Goal: Task Accomplishment & Management: Use online tool/utility

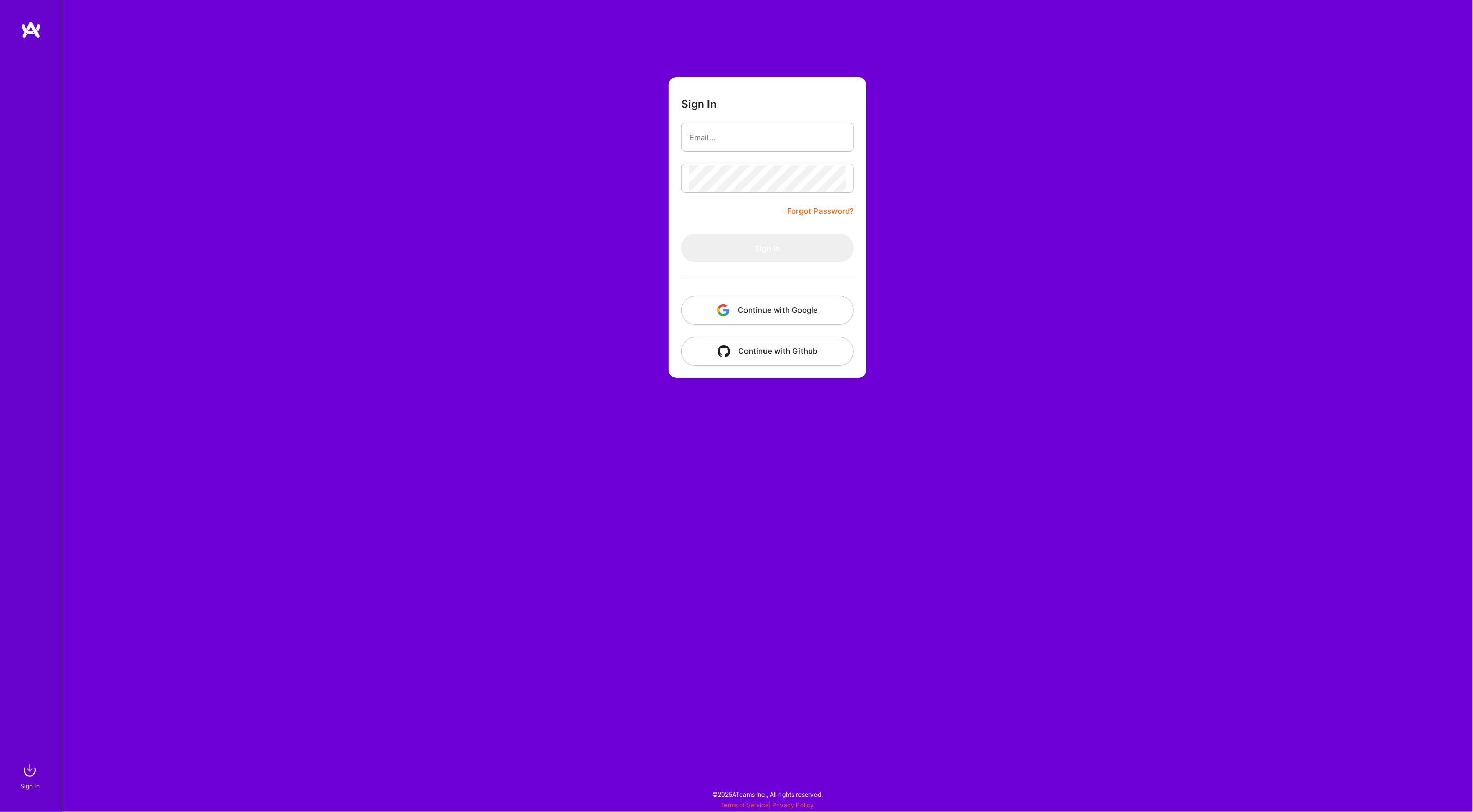
click at [741, 310] on button "Continue with Google" at bounding box center [767, 310] width 173 height 29
click at [789, 306] on button "Continue with Google" at bounding box center [767, 310] width 173 height 29
click at [790, 312] on button "Continue with Google" at bounding box center [767, 310] width 173 height 29
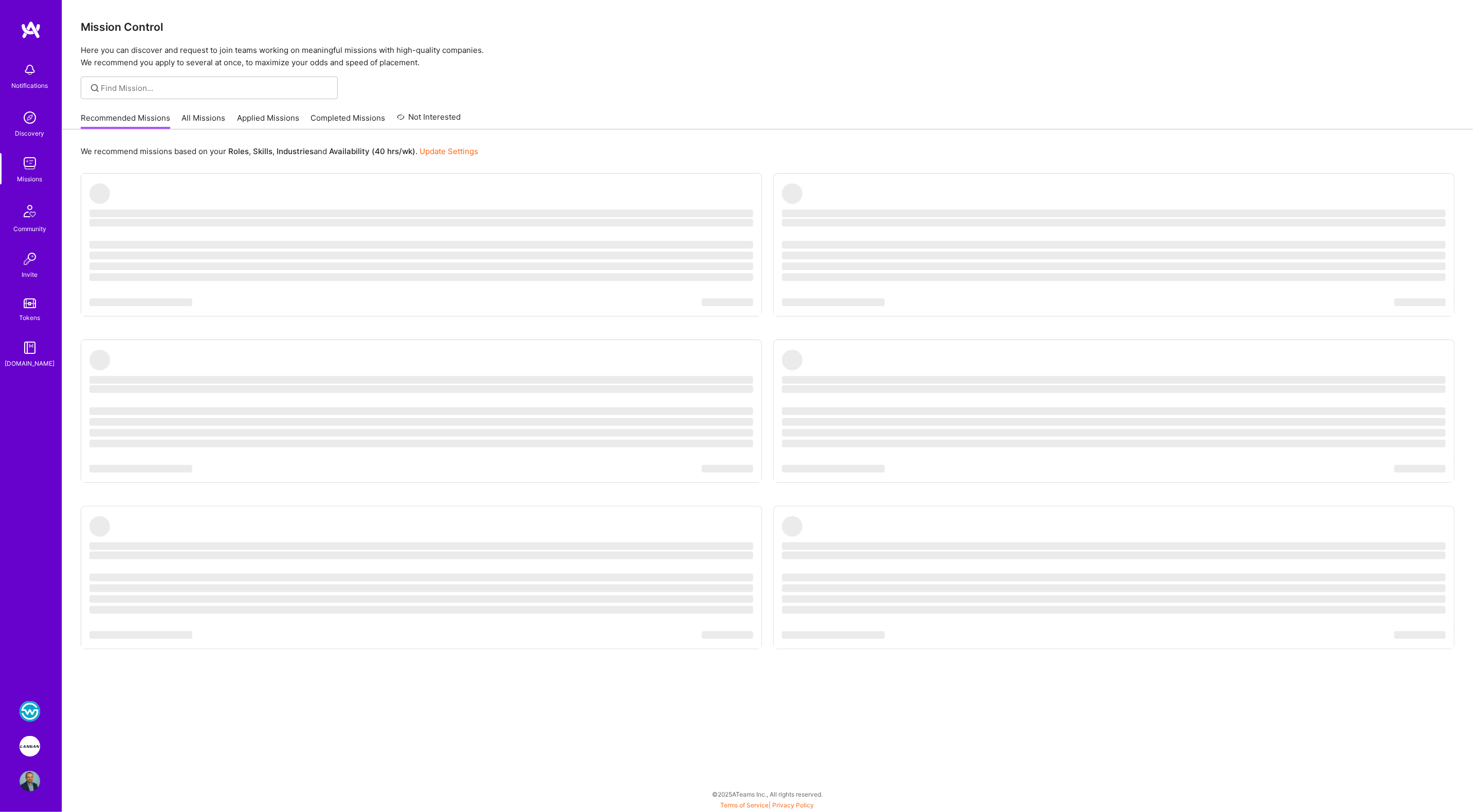
click at [25, 714] on img at bounding box center [29, 711] width 21 height 21
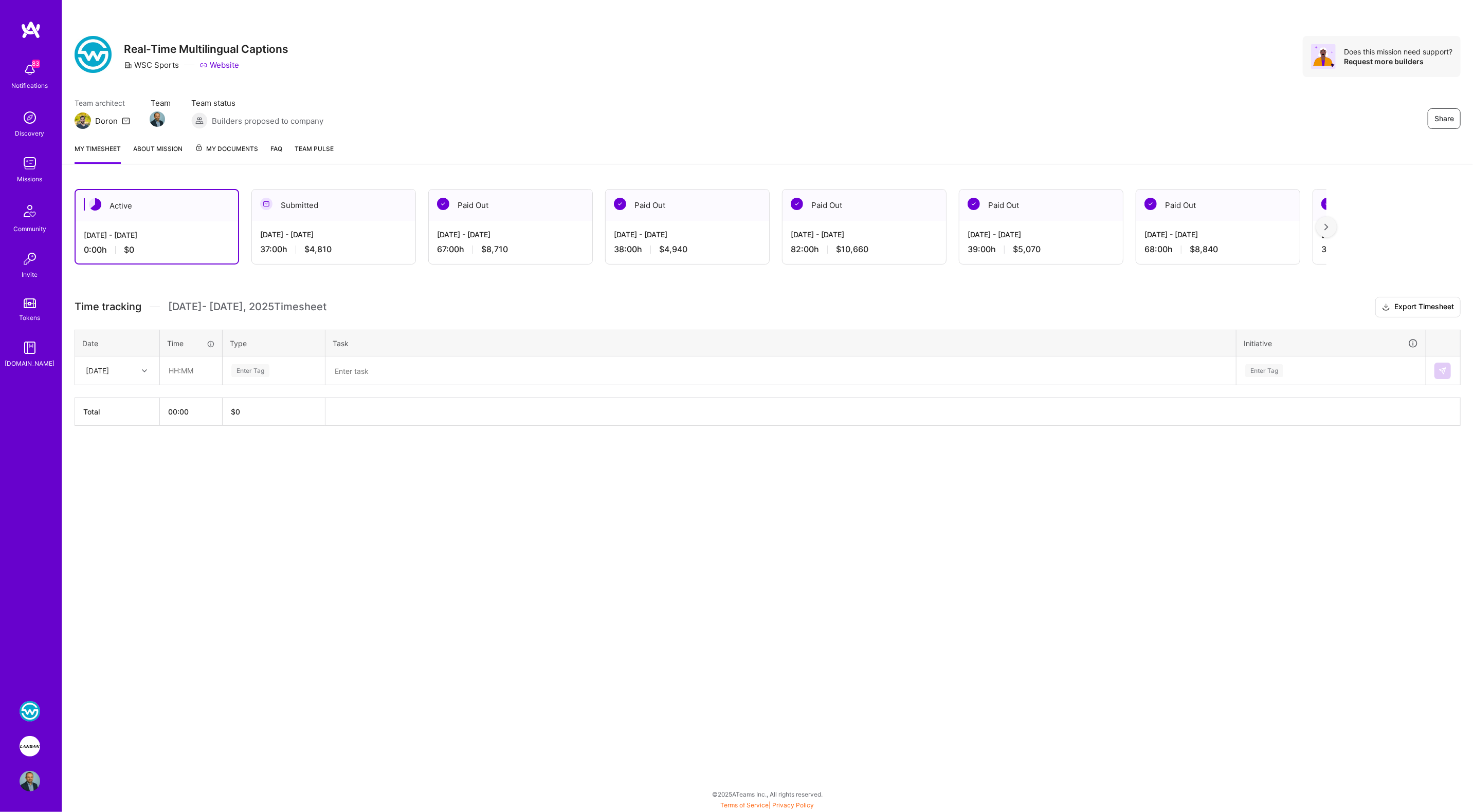
click at [312, 226] on div "Sep 1 - Sep 15, 2025 37:00 h $4,810" at bounding box center [333, 242] width 164 height 42
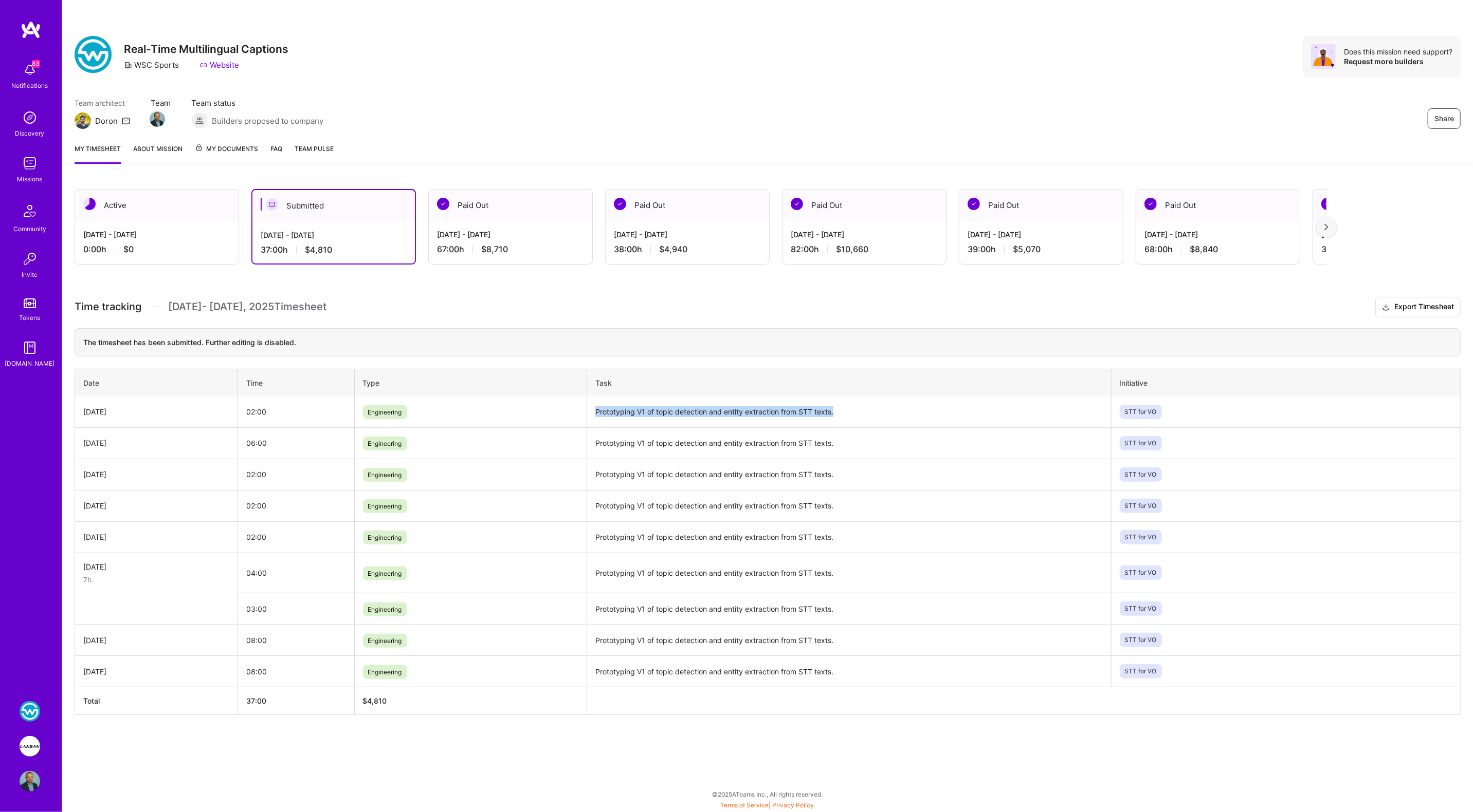
drag, startPoint x: 595, startPoint y: 408, endPoint x: 843, endPoint y: 411, distance: 248.0
click at [843, 411] on td "Prototyping V1 of topic detection and entity extraction from STT texts." at bounding box center [849, 412] width 524 height 31
copy td "Prototyping V1 of topic detection and entity extraction from STT texts."
click at [178, 219] on div "Active" at bounding box center [156, 205] width 164 height 31
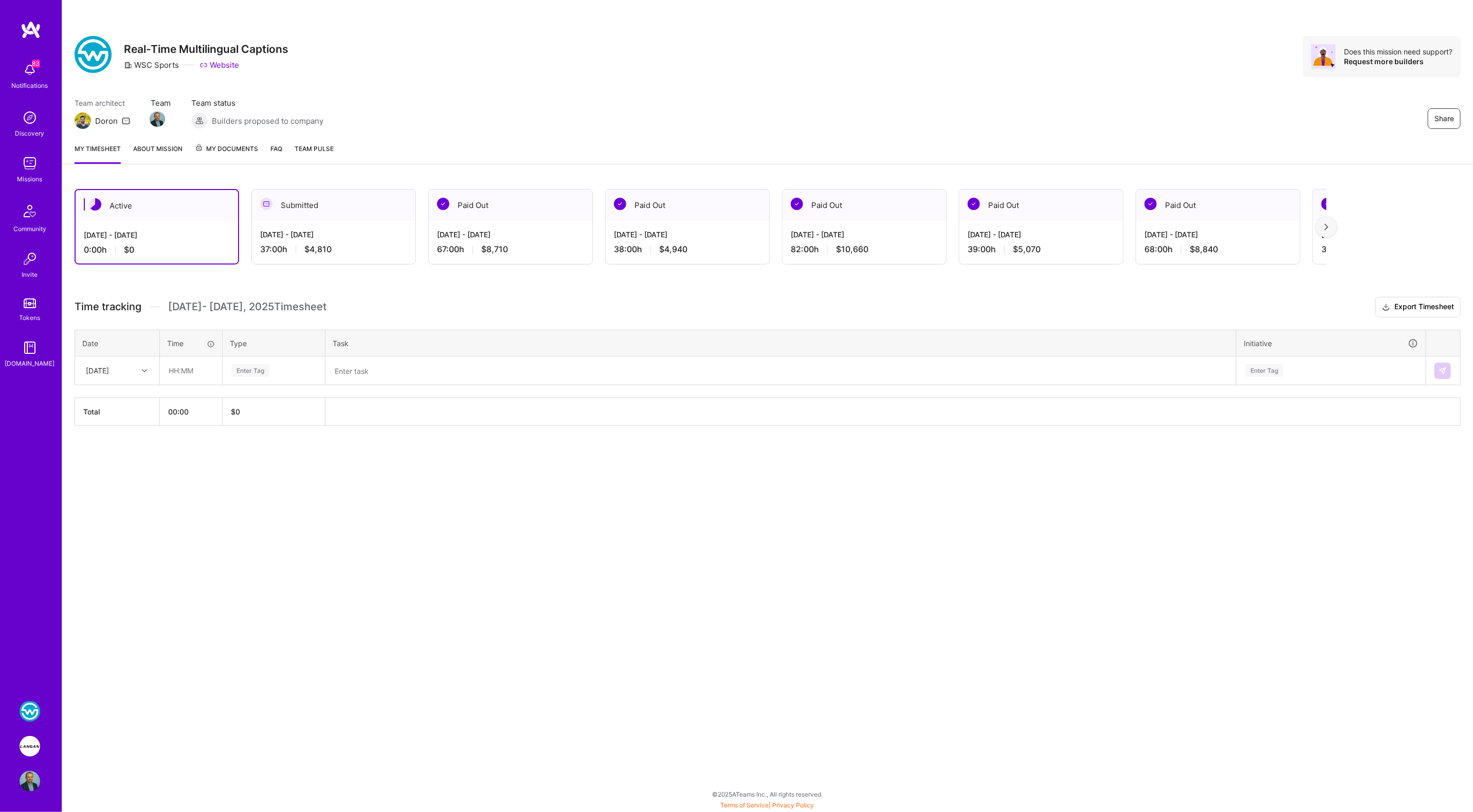
click at [408, 372] on textarea at bounding box center [780, 371] width 909 height 27
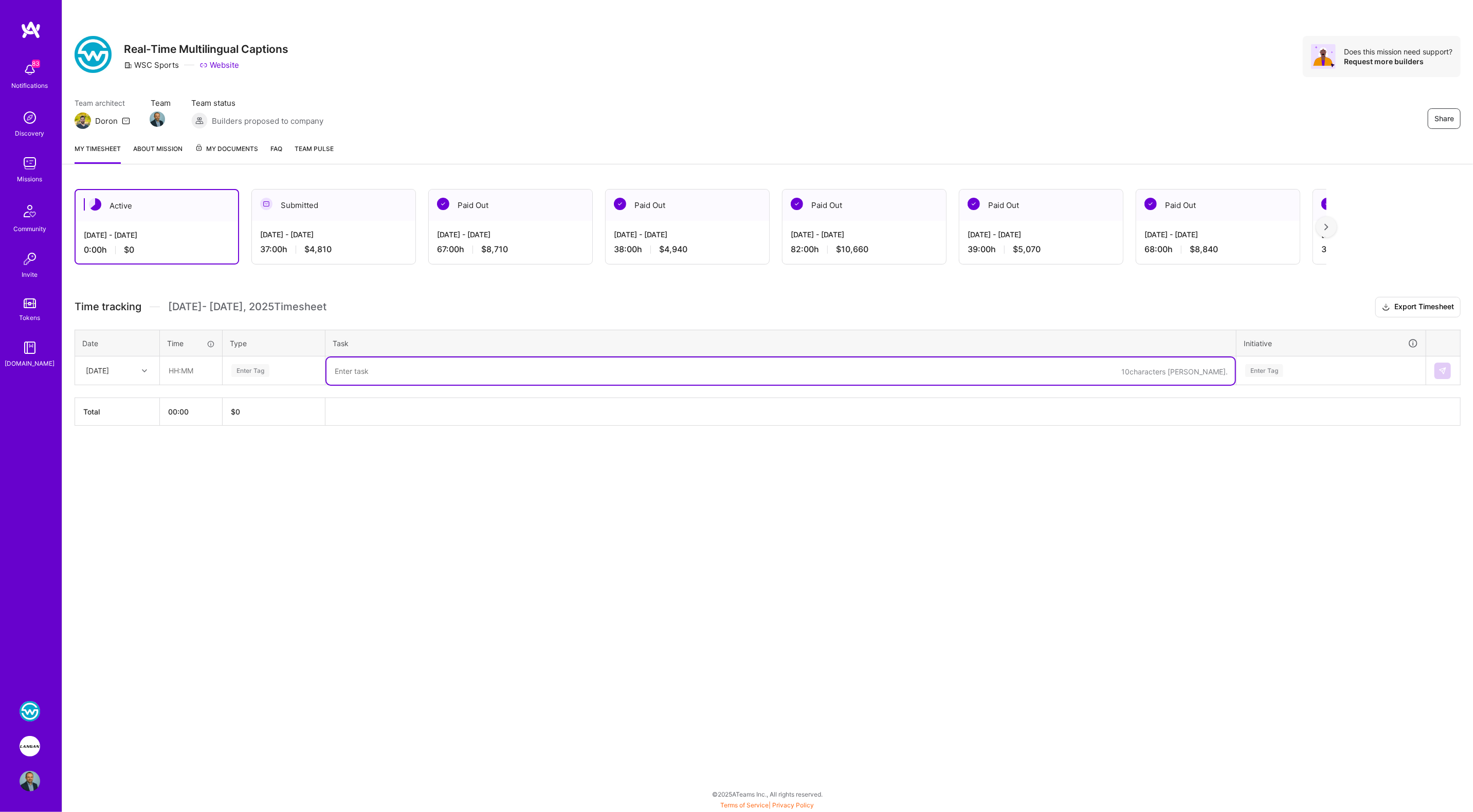
paste textarea "Prototyping V1 of topic detection and entity extraction from STT texts."
type textarea "Prototyping V1 of topic detection and entity extraction from STT texts."
click at [176, 369] on input "text" at bounding box center [190, 370] width 61 height 27
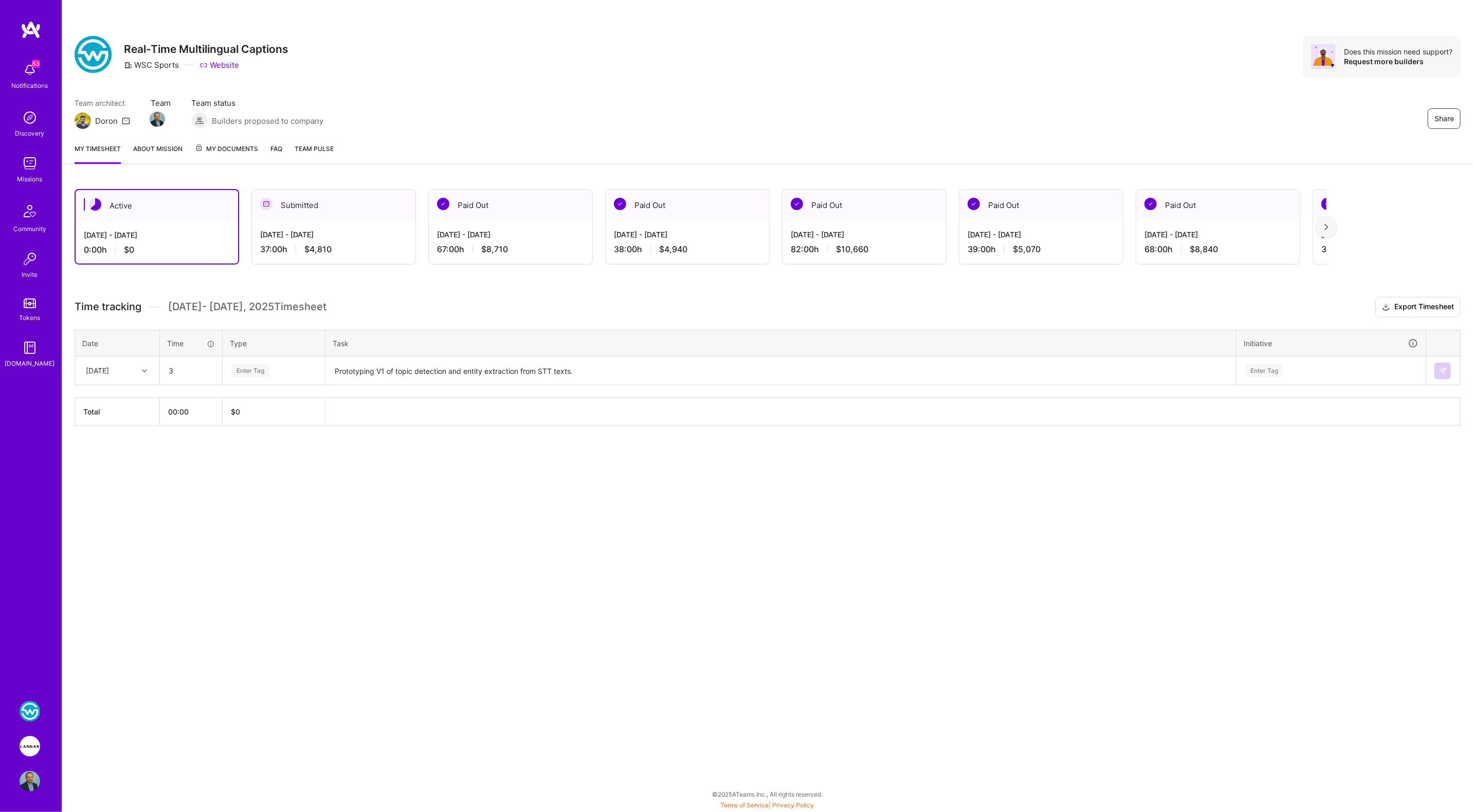
type input "03:00"
click at [103, 377] on div "[DATE]" at bounding box center [109, 370] width 57 height 17
click at [121, 401] on div "[DATE]" at bounding box center [117, 400] width 83 height 19
click at [253, 367] on div "Enter Tag" at bounding box center [250, 370] width 38 height 16
click at [262, 478] on span "Engineering" at bounding box center [250, 477] width 44 height 14
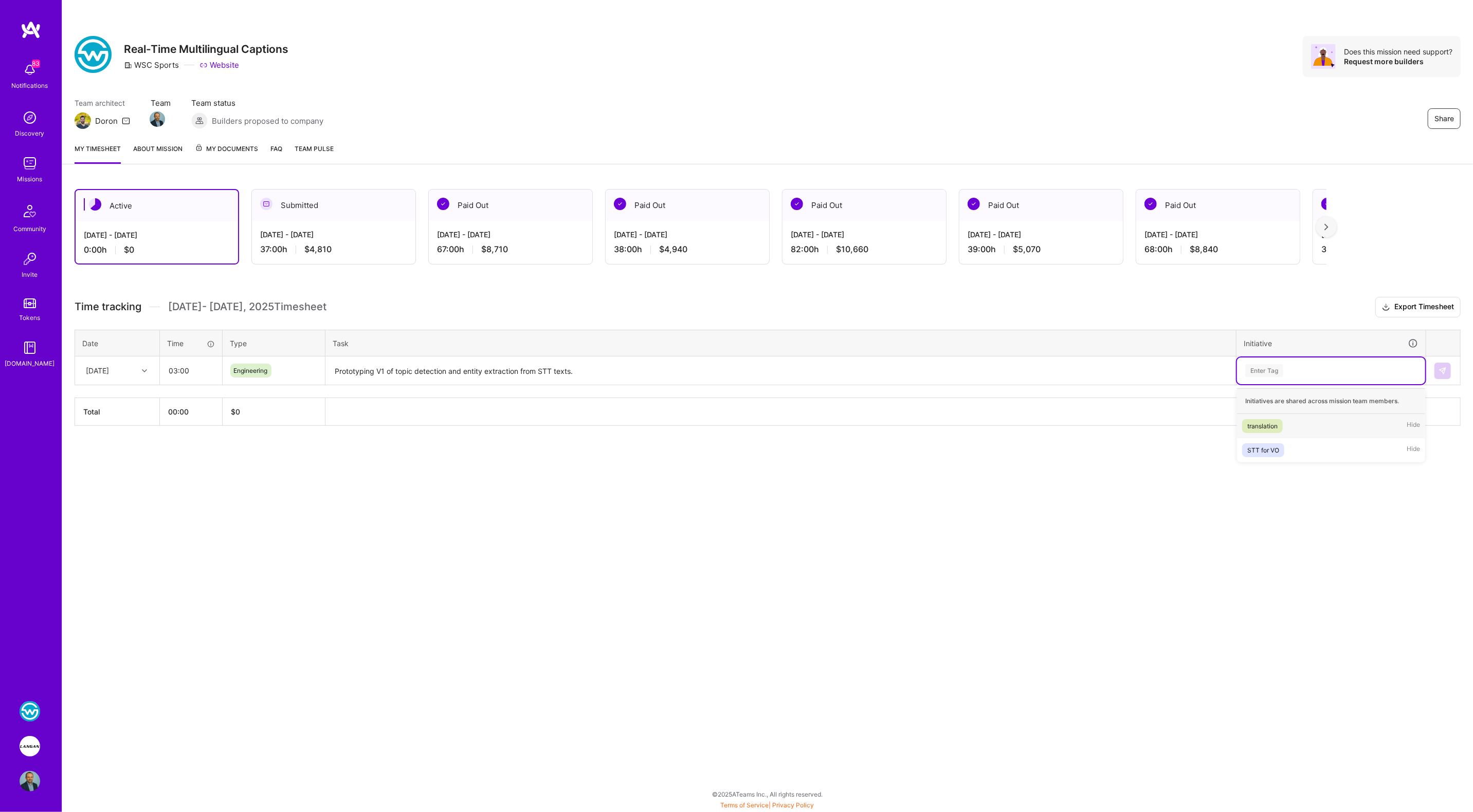
click at [1262, 372] on div "Enter Tag" at bounding box center [1264, 370] width 38 height 16
click at [1263, 451] on div "STT for VO" at bounding box center [1263, 450] width 32 height 11
click at [1446, 367] on img at bounding box center [1442, 370] width 8 height 8
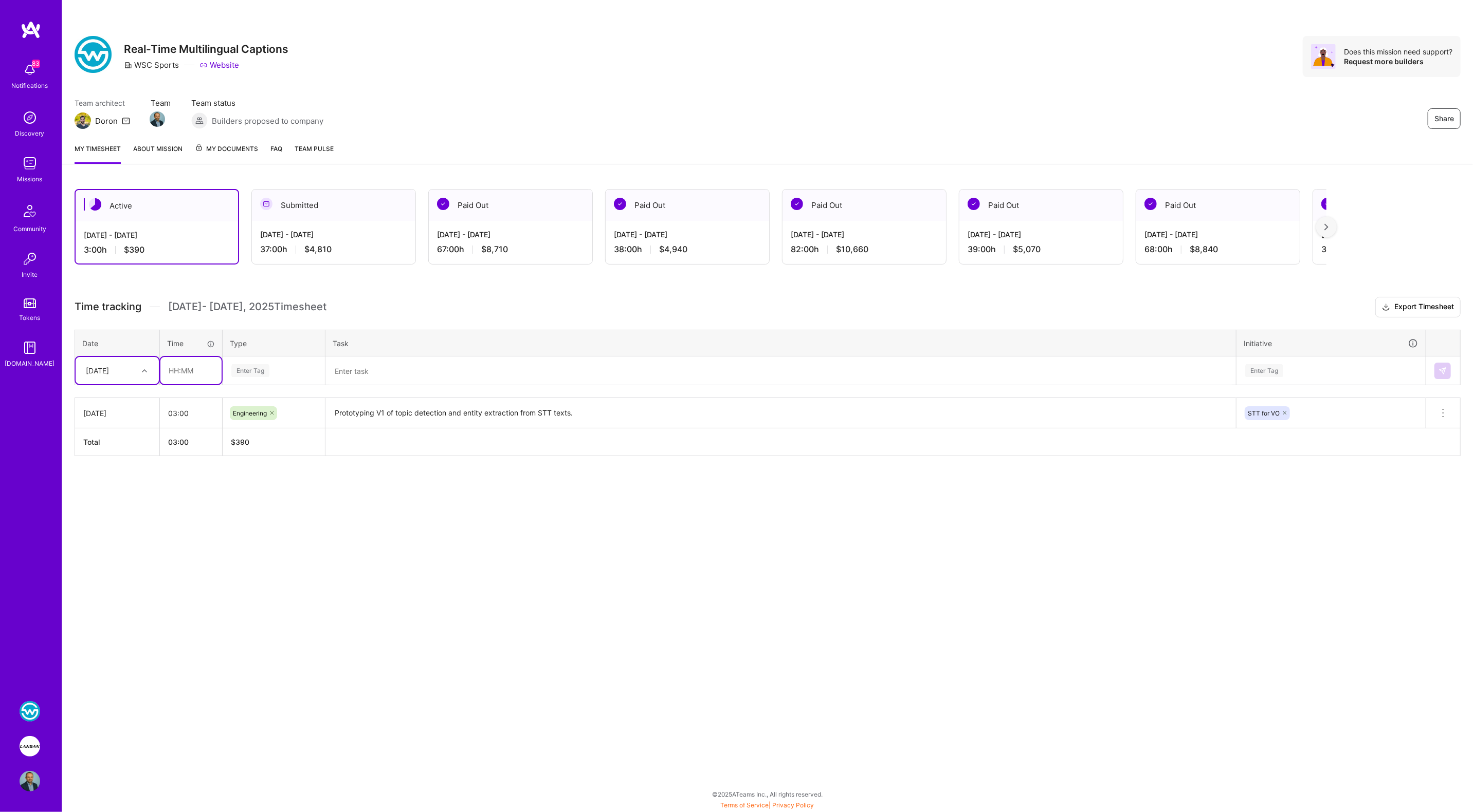
click at [183, 370] on input "text" at bounding box center [190, 370] width 61 height 27
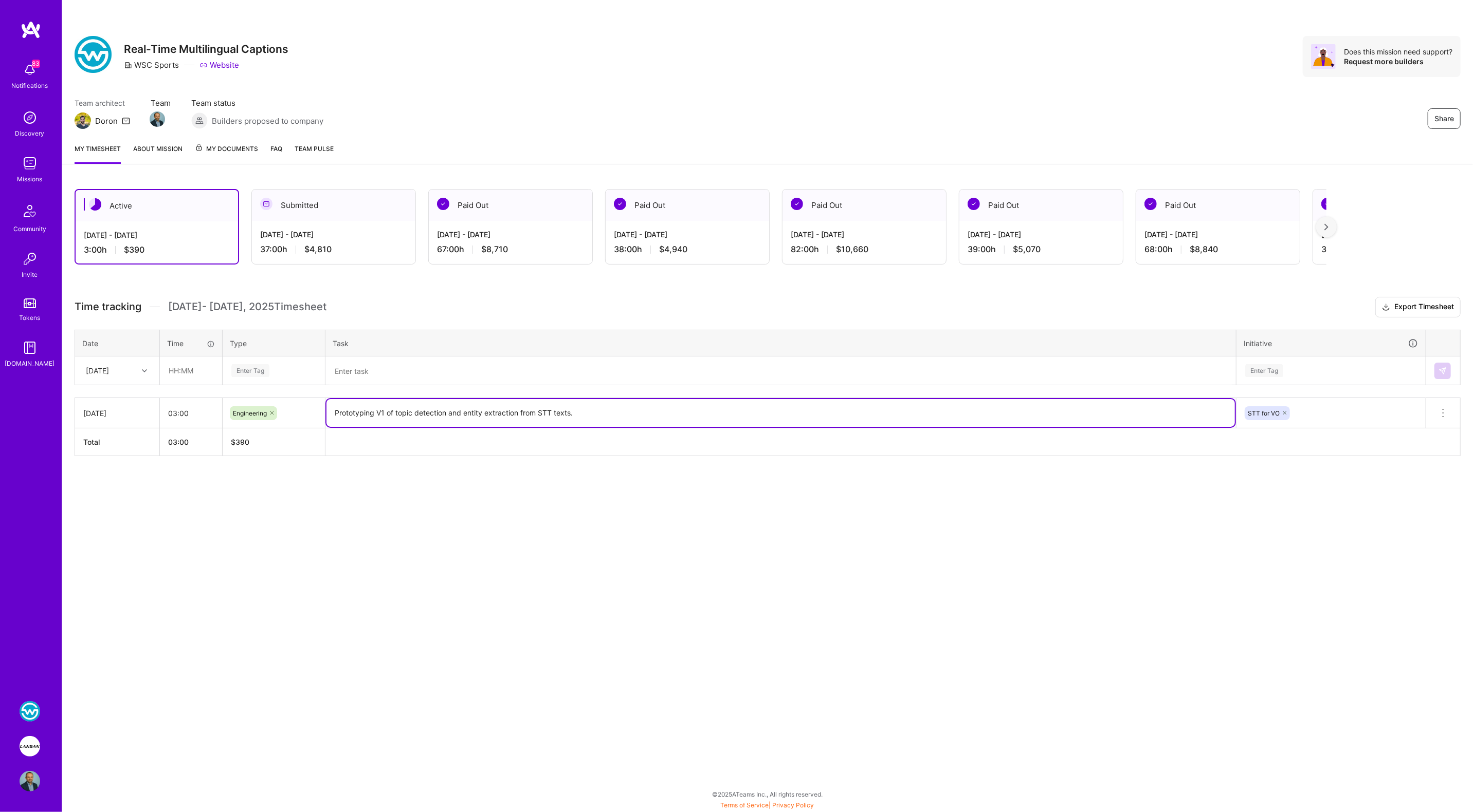
drag, startPoint x: 335, startPoint y: 411, endPoint x: 591, endPoint y: 418, distance: 256.1
click at [591, 418] on textarea "Prototyping V1 of topic detection and entity extraction from STT texts." at bounding box center [780, 413] width 909 height 28
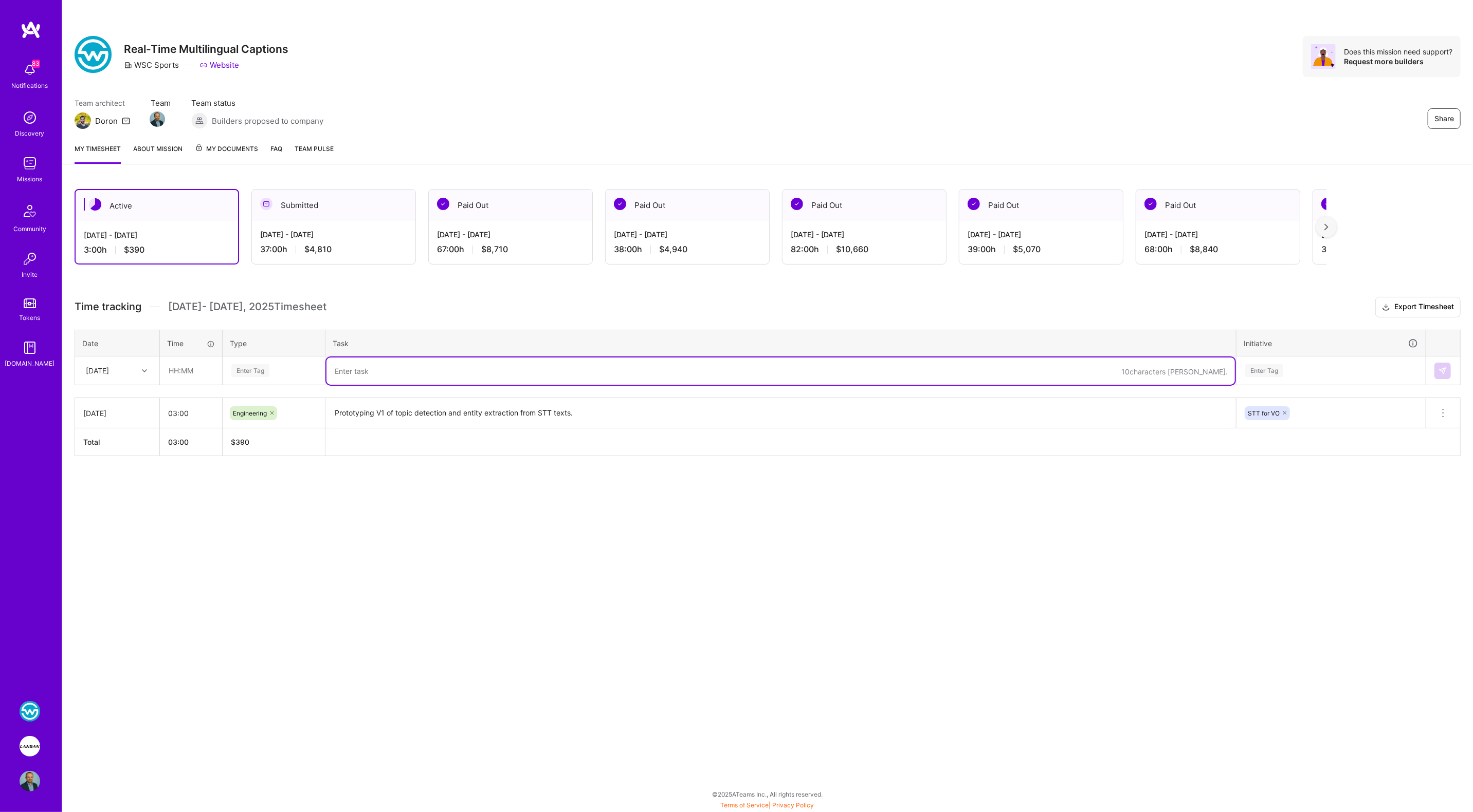
click at [412, 372] on textarea at bounding box center [780, 371] width 909 height 27
type textarea "5"
click at [257, 372] on div "Enter Tag" at bounding box center [250, 370] width 38 height 16
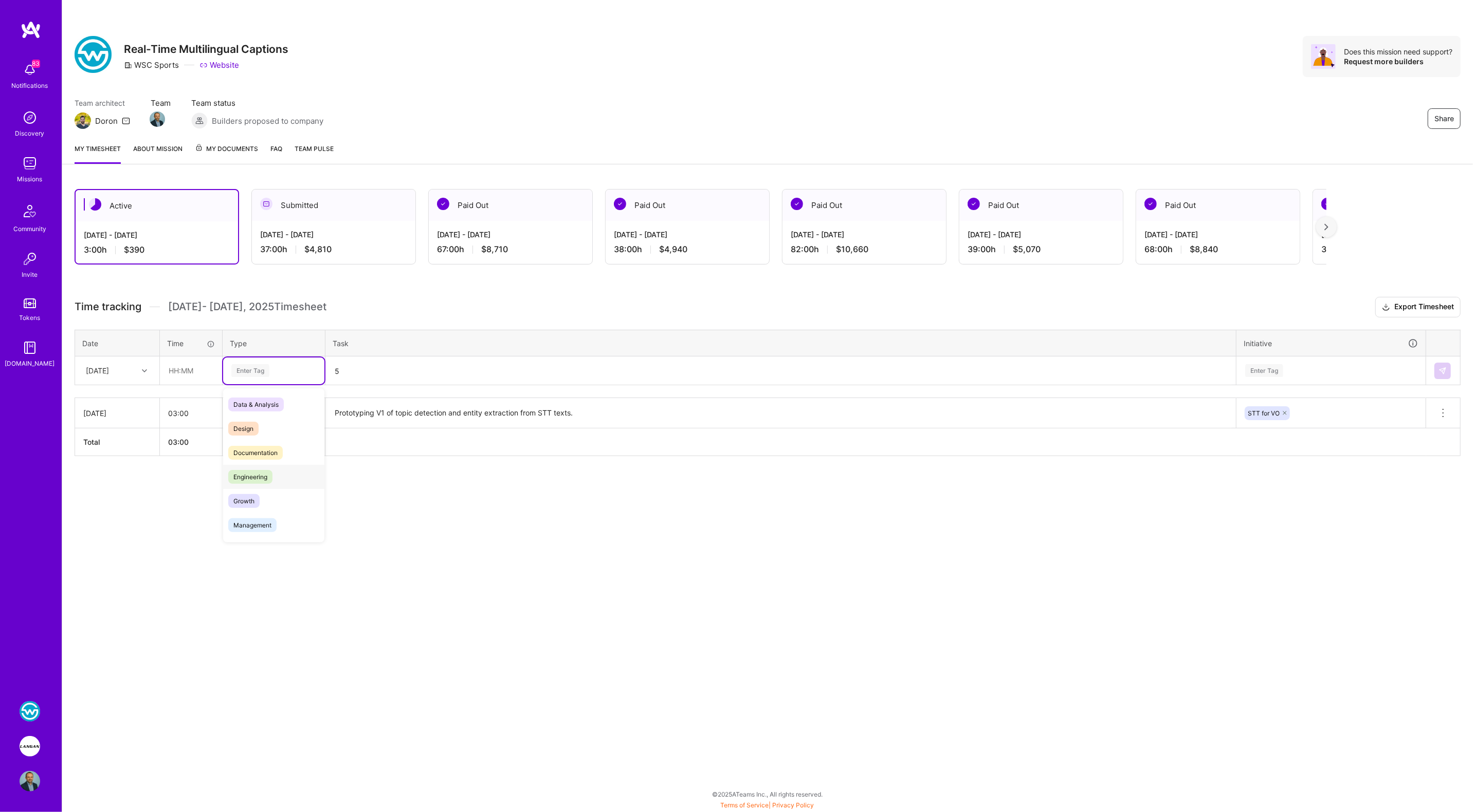
click at [249, 481] on span "Engineering" at bounding box center [250, 477] width 44 height 14
click at [175, 372] on input "text" at bounding box center [190, 370] width 61 height 27
type input "05:00"
click at [105, 370] on div "[DATE]" at bounding box center [97, 370] width 23 height 11
click at [92, 419] on div "Thu, Sep 18" at bounding box center [117, 419] width 83 height 19
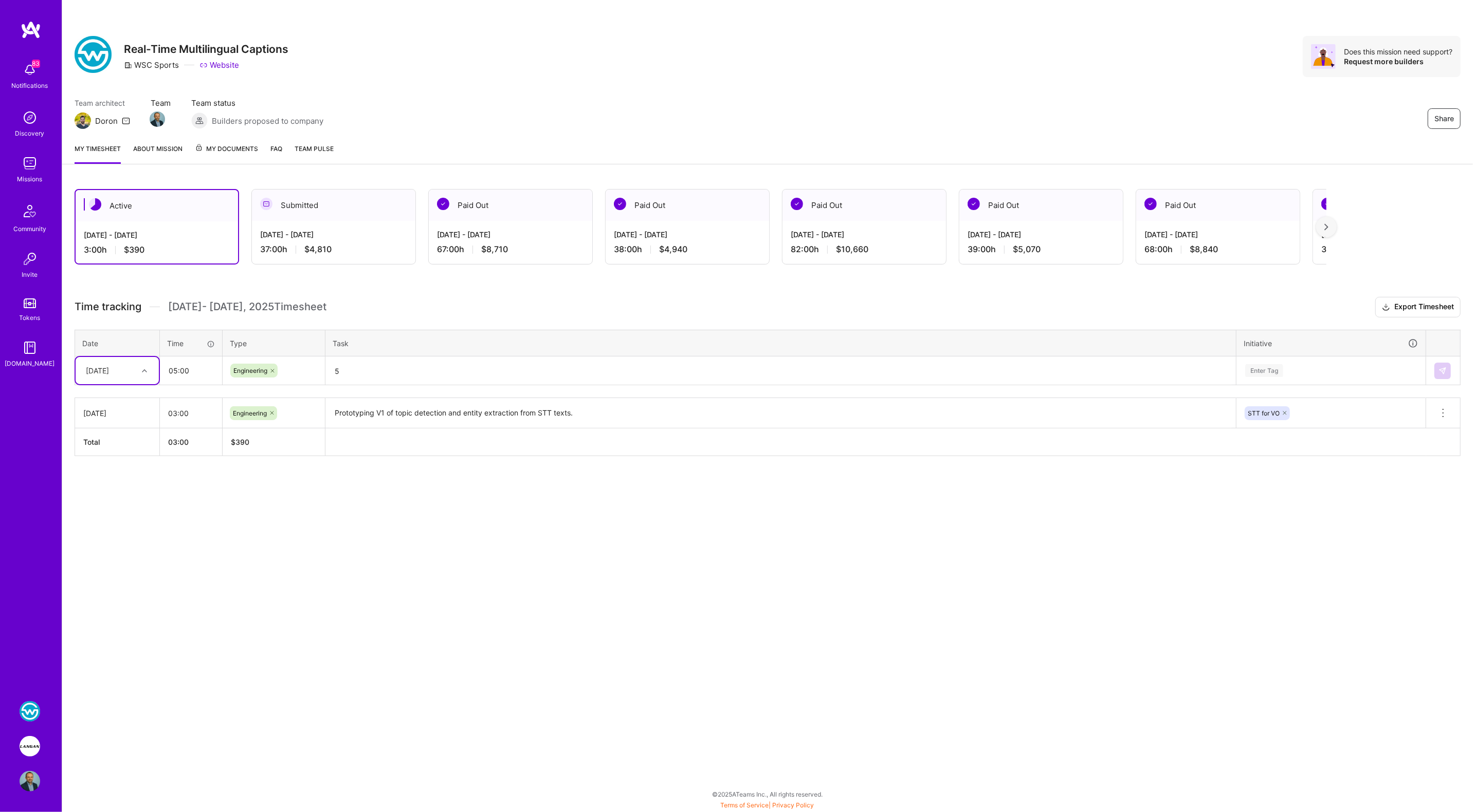
click at [1245, 370] on div "Enter Tag" at bounding box center [1264, 370] width 38 height 16
click at [1256, 445] on div "STT for VO" at bounding box center [1263, 450] width 32 height 11
click at [1444, 368] on img at bounding box center [1442, 370] width 8 height 8
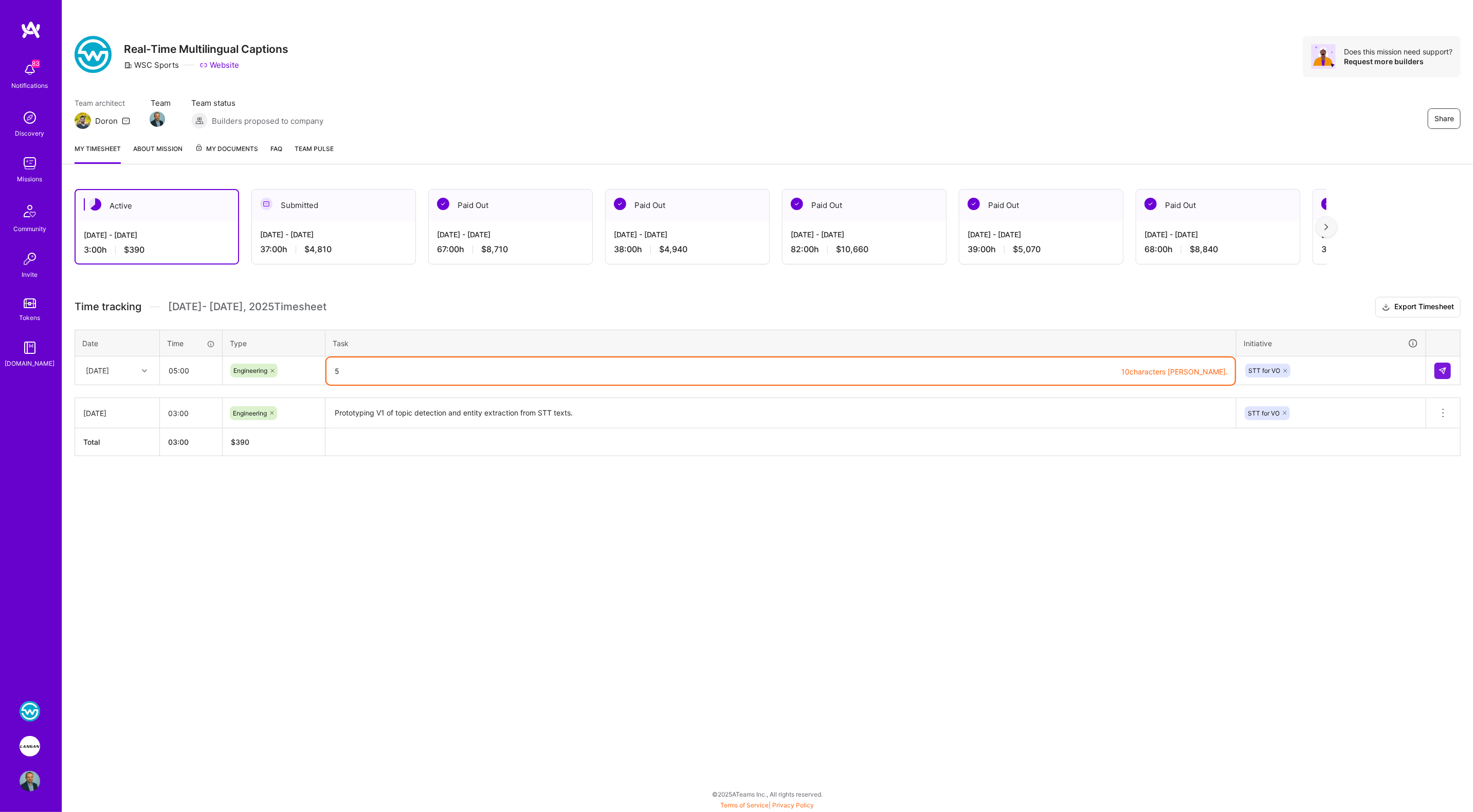
drag, startPoint x: 355, startPoint y: 372, endPoint x: 327, endPoint y: 368, distance: 28.3
click at [327, 368] on textarea "5" at bounding box center [780, 371] width 909 height 27
paste textarea "Prototyping V1 of topic detection and entity extraction from STT texts."
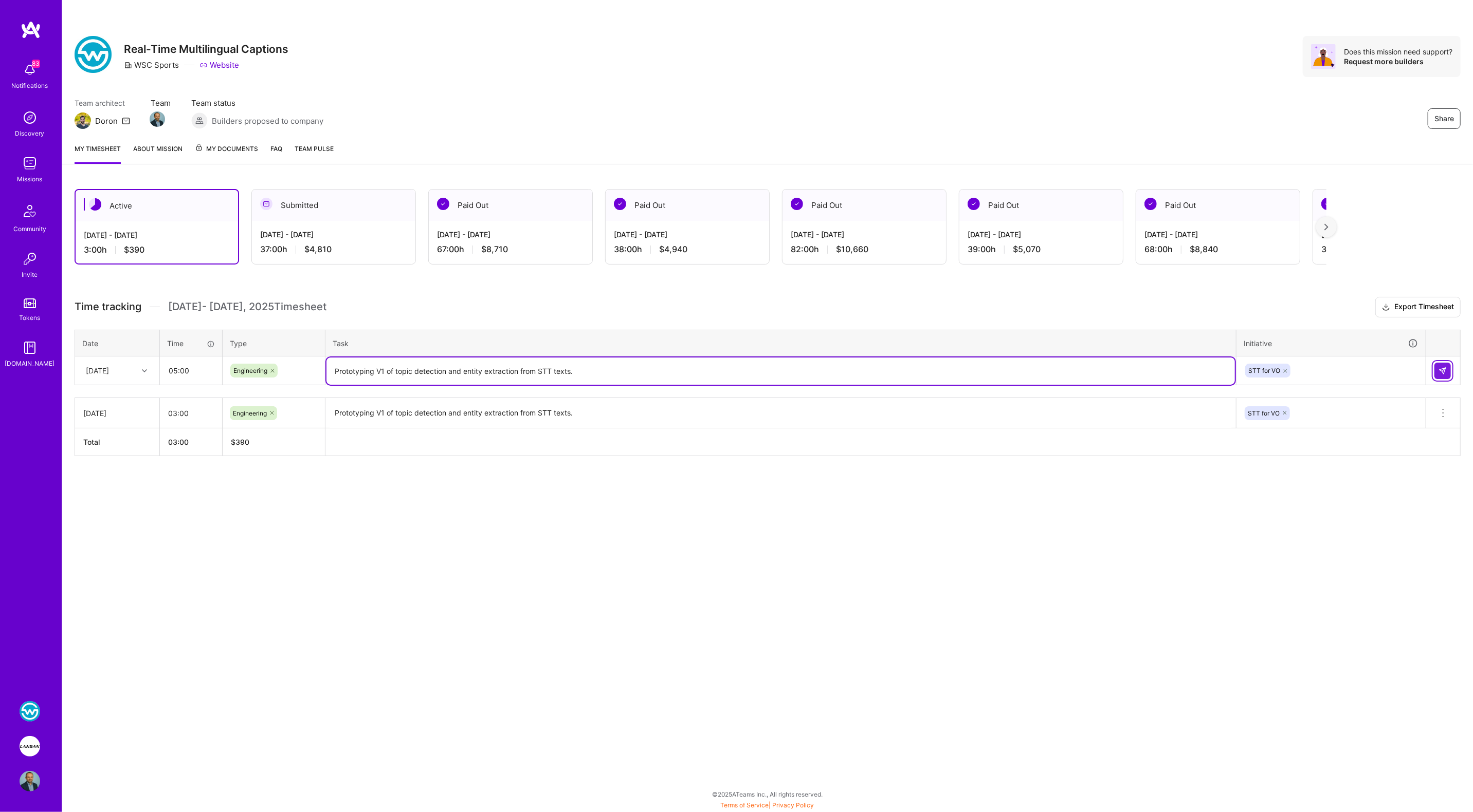
type textarea "Prototyping V1 of topic detection and entity extraction from STT texts."
click at [1442, 374] on button at bounding box center [1443, 371] width 17 height 17
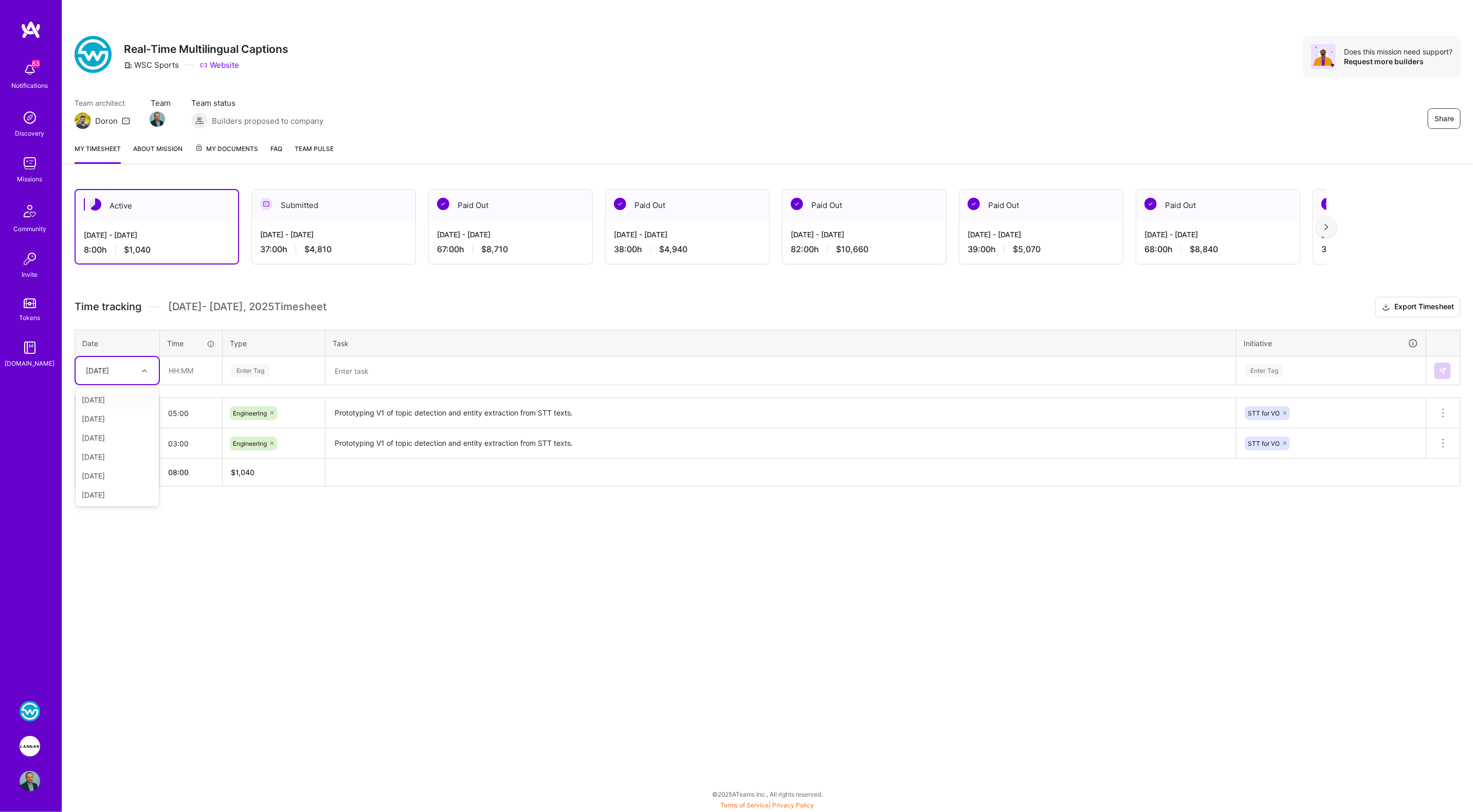
click at [126, 367] on div "Thu, Sep 18" at bounding box center [109, 370] width 57 height 17
click at [106, 434] on div "Fri, Sep 19" at bounding box center [117, 438] width 83 height 19
click at [178, 376] on input "text" at bounding box center [190, 370] width 61 height 27
click at [109, 370] on div "Fri, Sep 19" at bounding box center [97, 370] width 23 height 11
click at [107, 411] on div "Wed, Sep 17" at bounding box center [117, 419] width 83 height 19
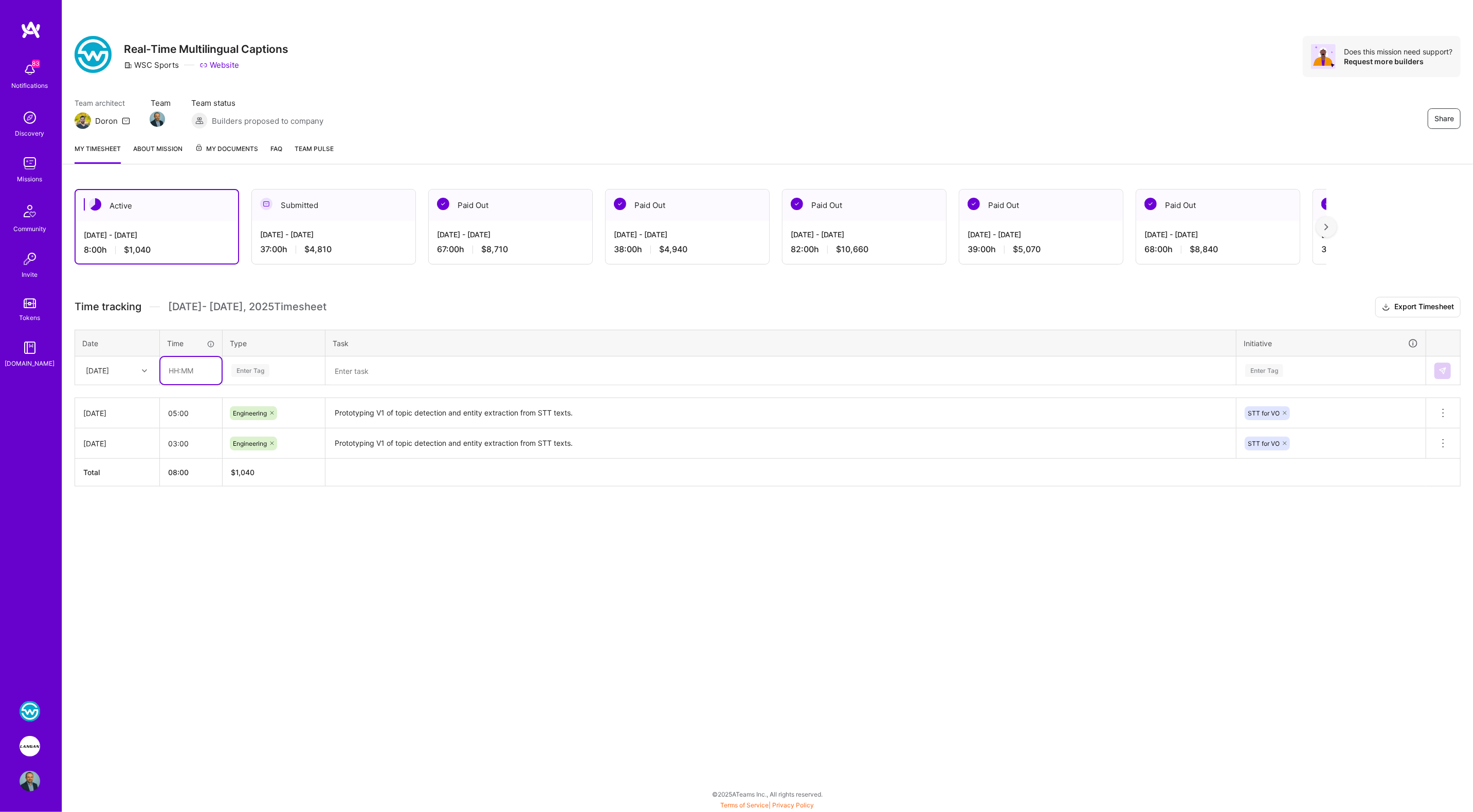
click at [179, 376] on input "text" at bounding box center [190, 370] width 61 height 27
type input "03:00"
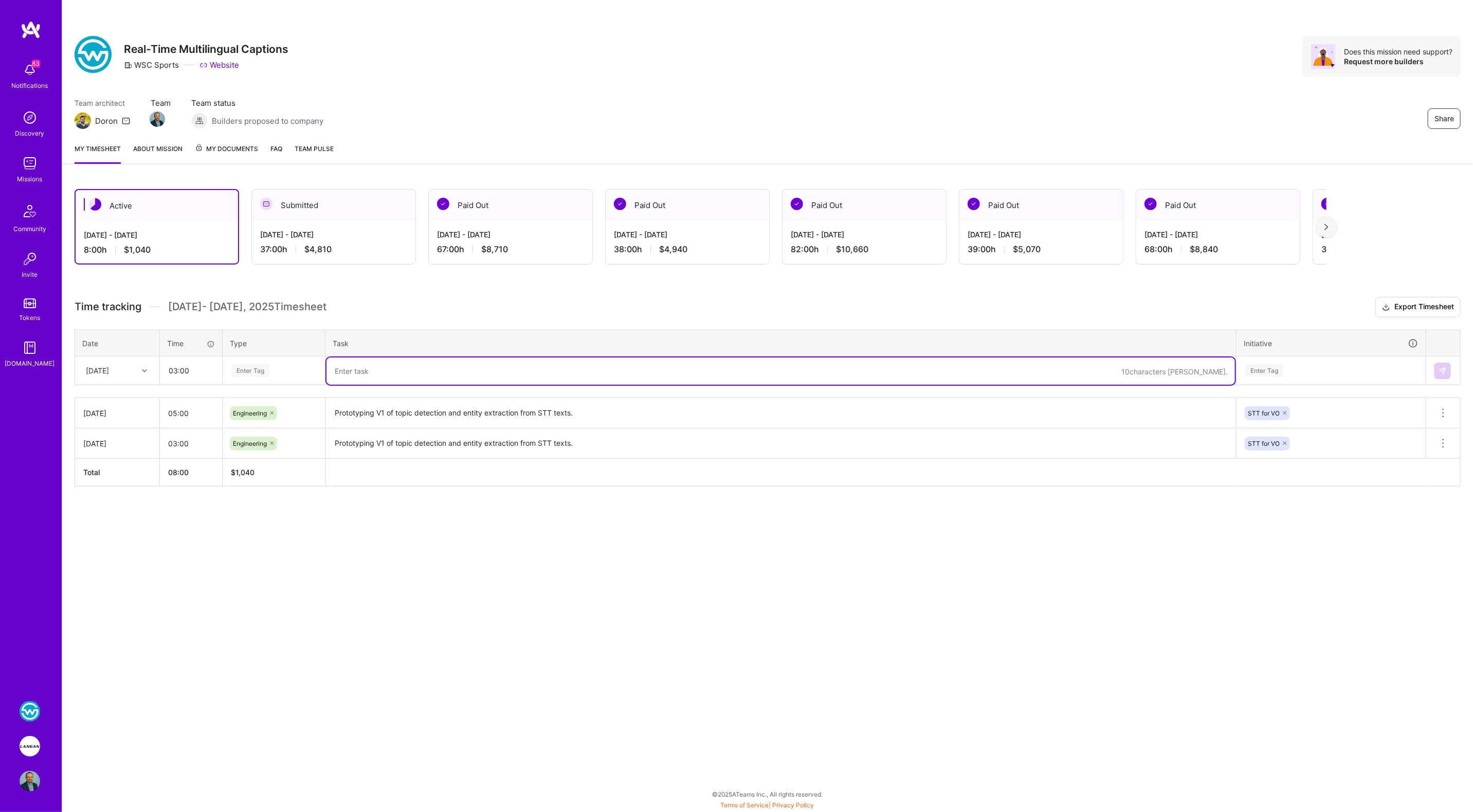
click at [364, 372] on textarea at bounding box center [780, 371] width 909 height 27
paste textarea "Prototyping V1 of topic detection and entity extraction from STT texts."
type textarea "Prototyping V1 of topic detection and entity extraction from STT texts."
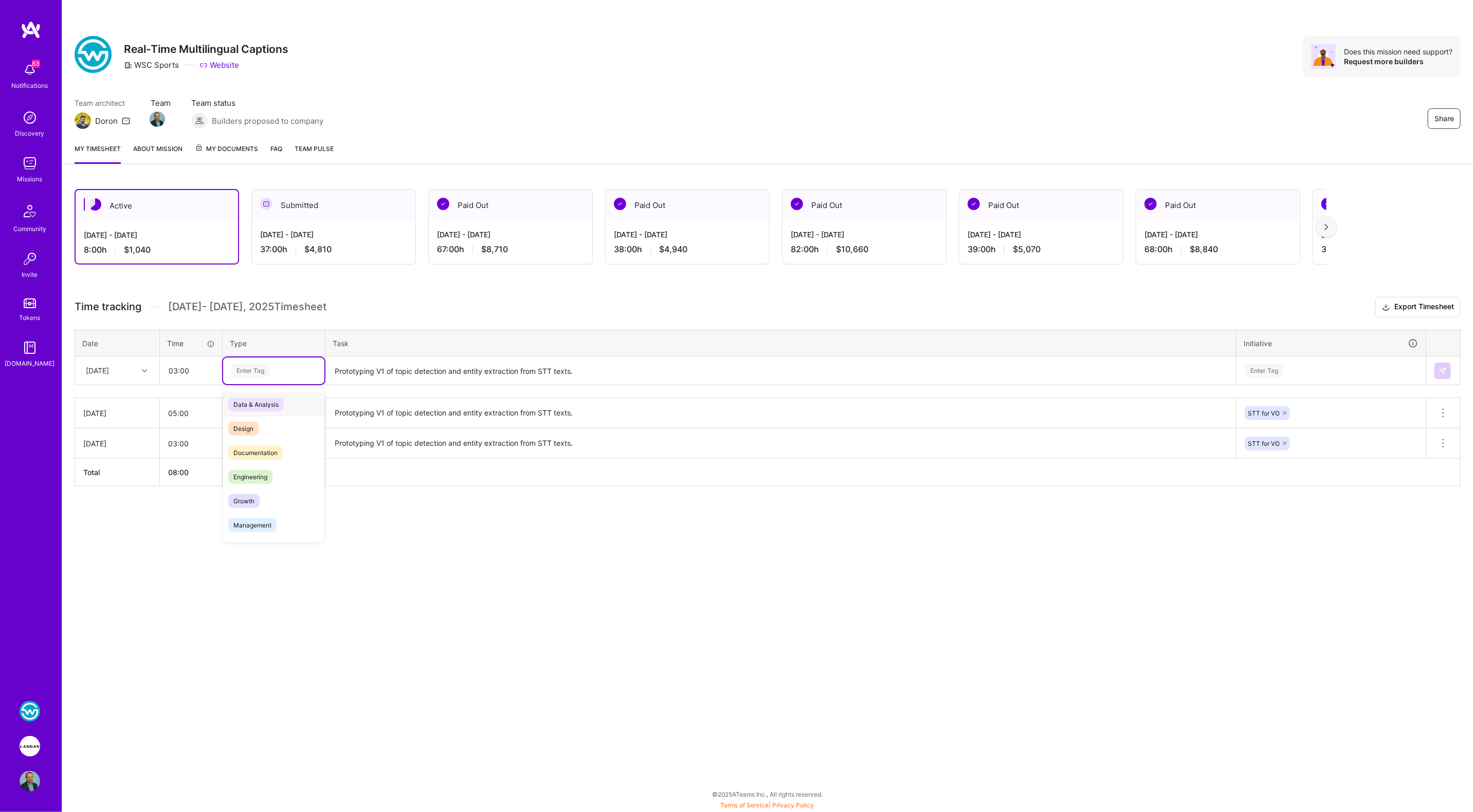
click at [260, 371] on div "Enter Tag" at bounding box center [250, 370] width 38 height 16
click at [262, 474] on span "Engineering" at bounding box center [250, 477] width 44 height 14
click at [1263, 374] on div "Enter Tag" at bounding box center [1264, 370] width 38 height 16
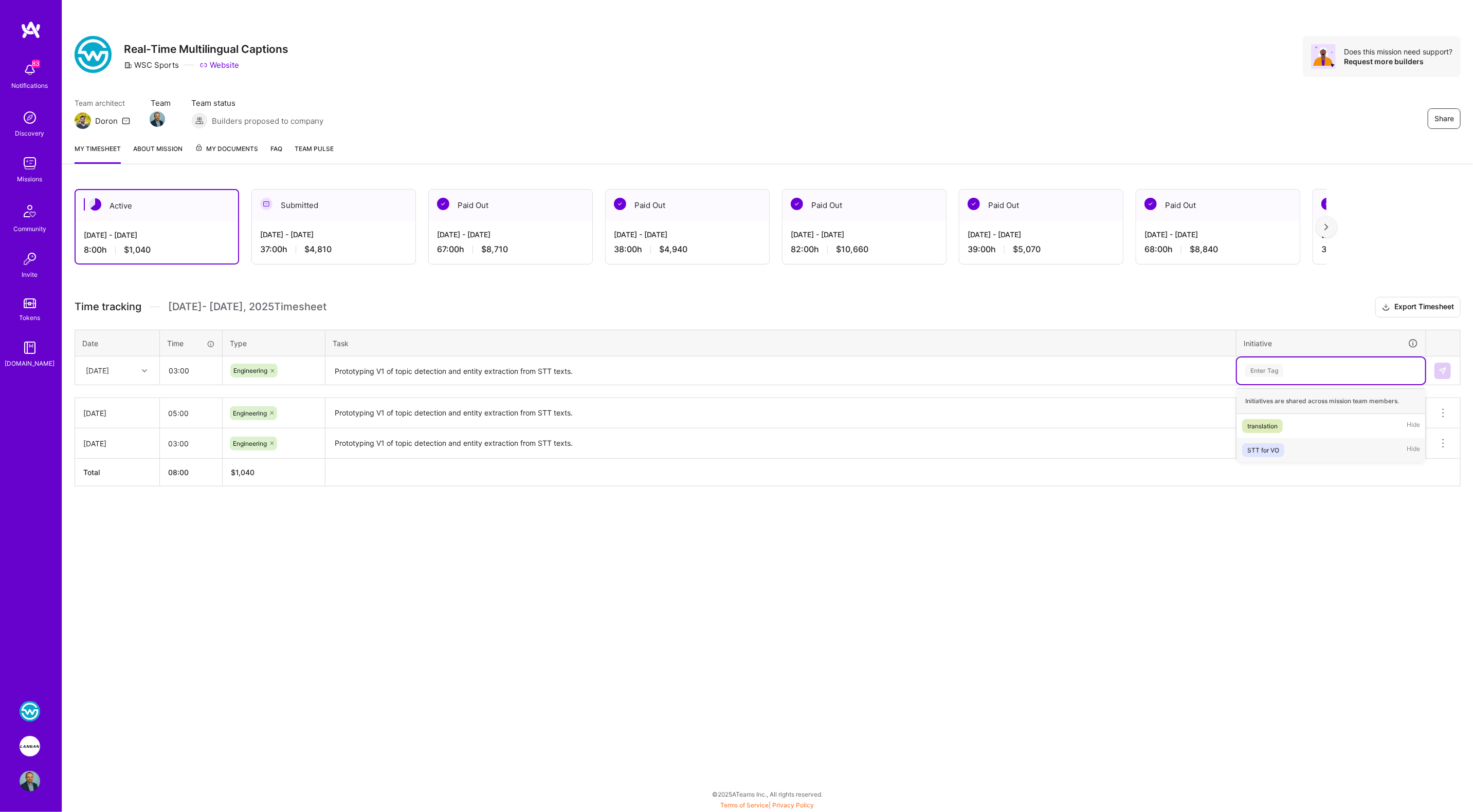
click at [1274, 445] on div "STT for VO" at bounding box center [1263, 450] width 32 height 11
click at [1447, 370] on button at bounding box center [1443, 371] width 17 height 17
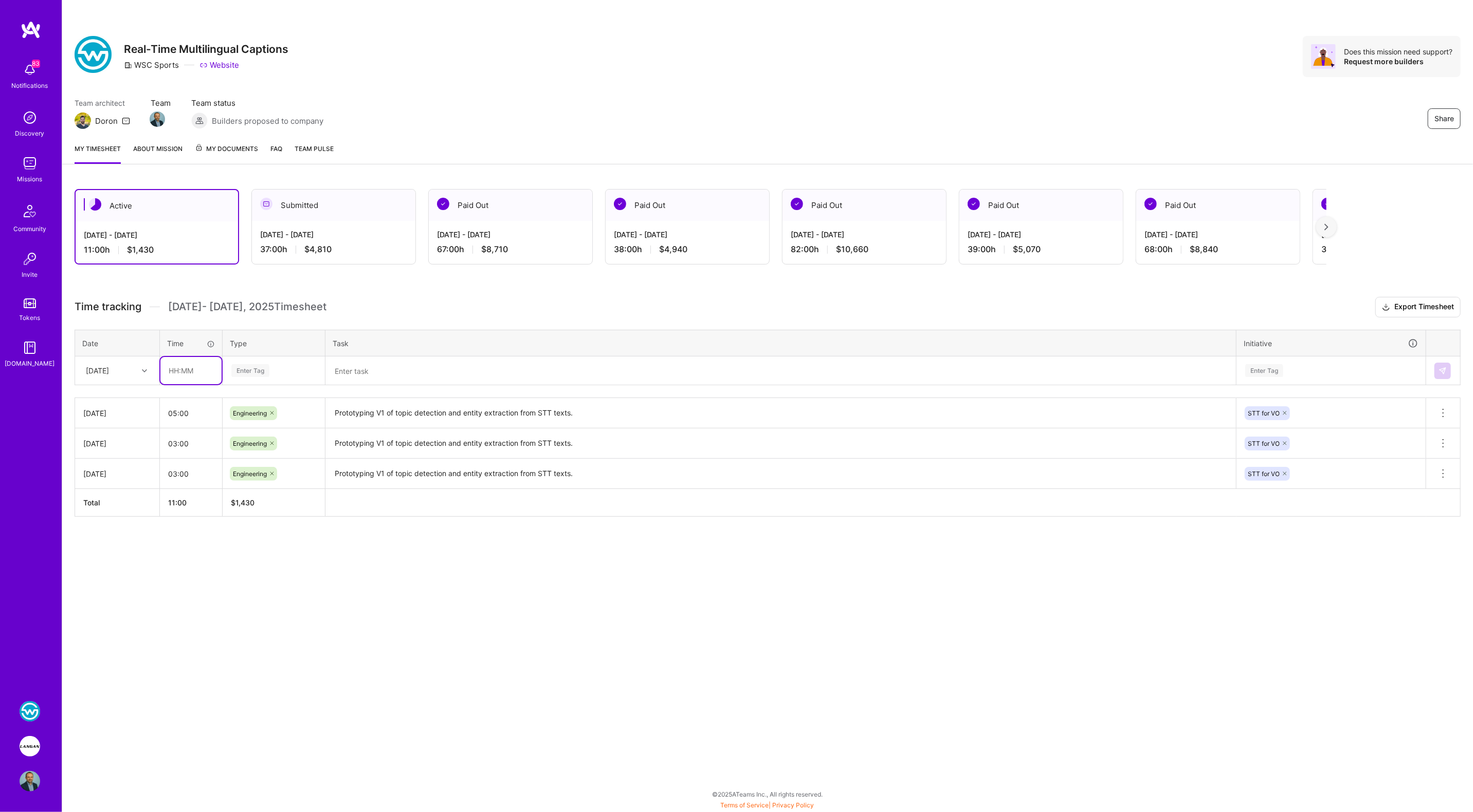
click at [183, 369] on input "text" at bounding box center [190, 370] width 61 height 27
click at [133, 370] on div "Wed, Sep 17" at bounding box center [109, 370] width 57 height 17
click at [106, 429] on div "Fri, Sep 19" at bounding box center [117, 438] width 83 height 19
click at [176, 370] on input "text" at bounding box center [190, 370] width 61 height 27
type input "04:00"
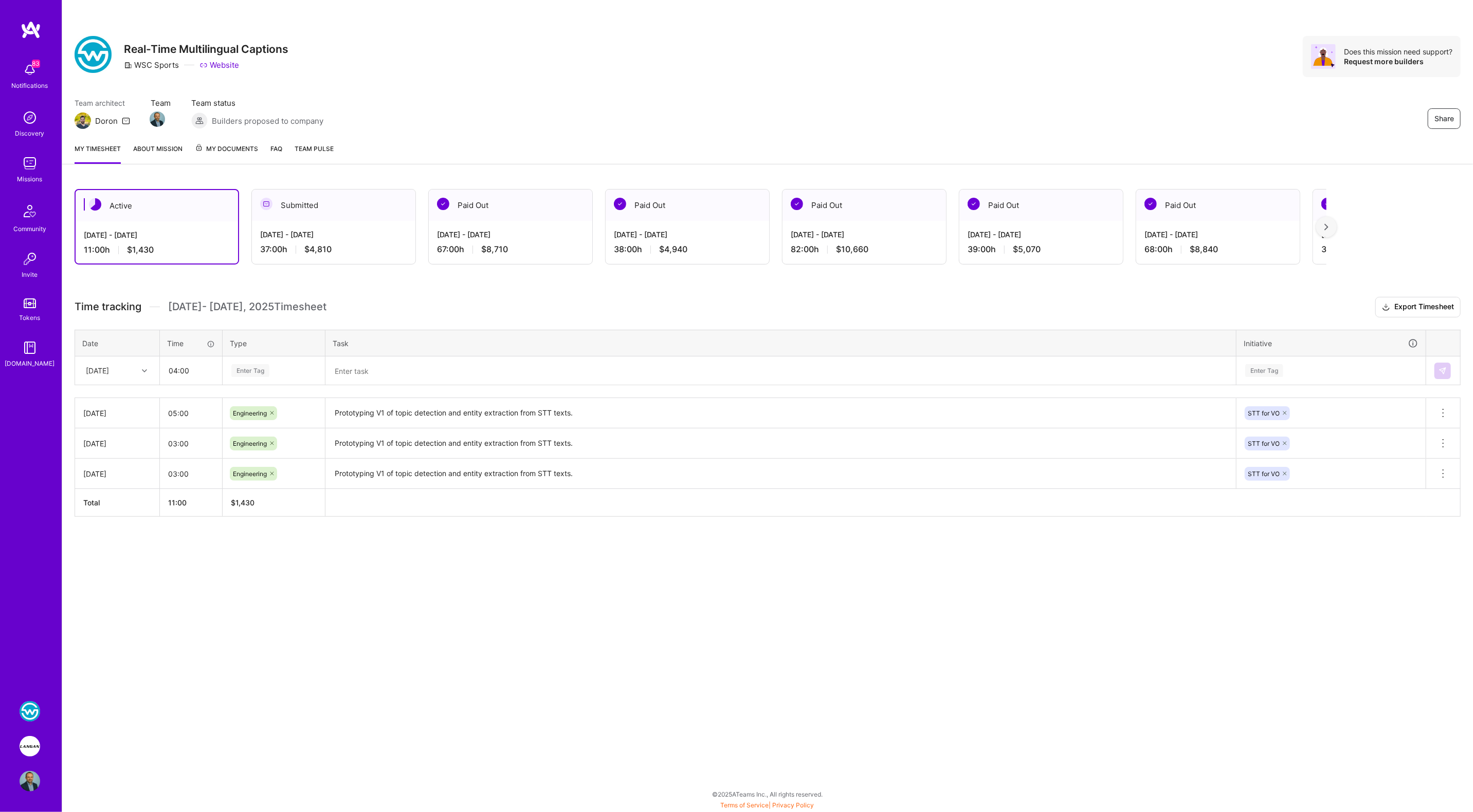
click at [264, 368] on div "Enter Tag" at bounding box center [250, 370] width 38 height 16
click at [263, 473] on span "Engineering" at bounding box center [250, 477] width 44 height 14
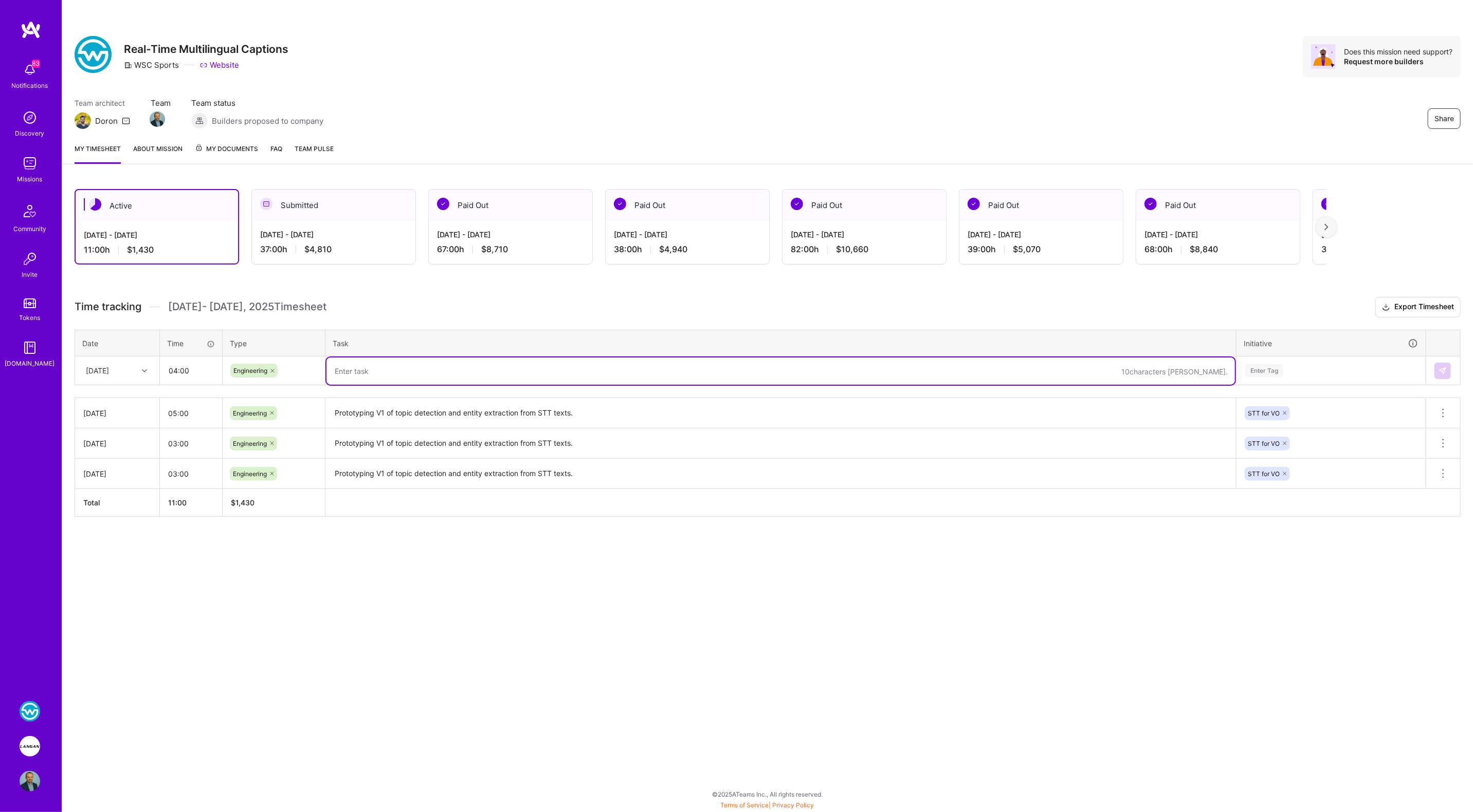
click at [363, 367] on textarea at bounding box center [780, 371] width 909 height 27
paste textarea "Prototyping V1 of topic detection and entity extraction from STT texts."
type textarea "Prototyping V1 of topic detection and entity extraction from STT texts."
click at [1273, 370] on div "Enter Tag" at bounding box center [1264, 370] width 38 height 16
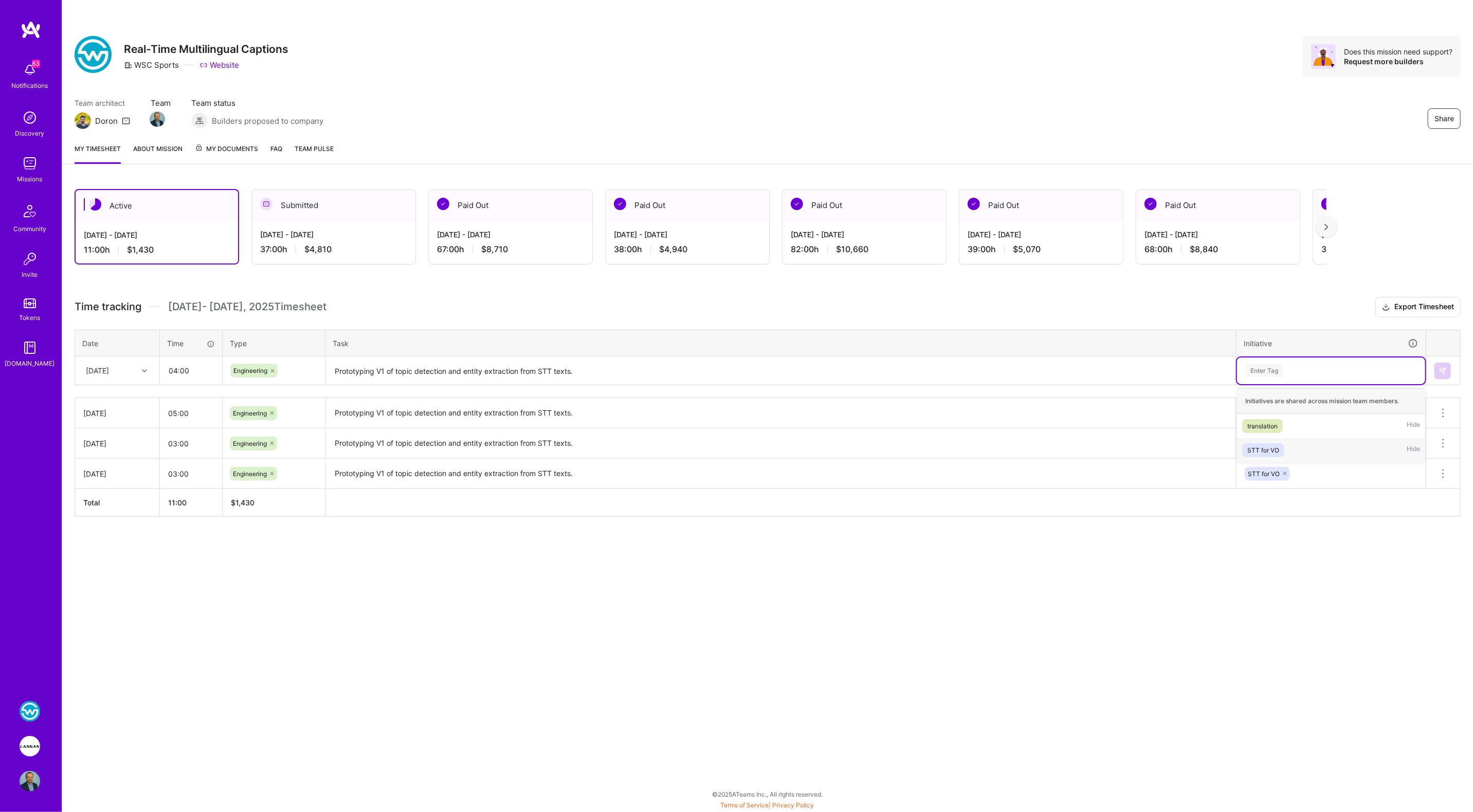
click at [1283, 447] on span "STT for VO" at bounding box center [1263, 451] width 42 height 14
click at [1443, 372] on img at bounding box center [1442, 370] width 8 height 8
click at [1447, 369] on img at bounding box center [1442, 370] width 8 height 8
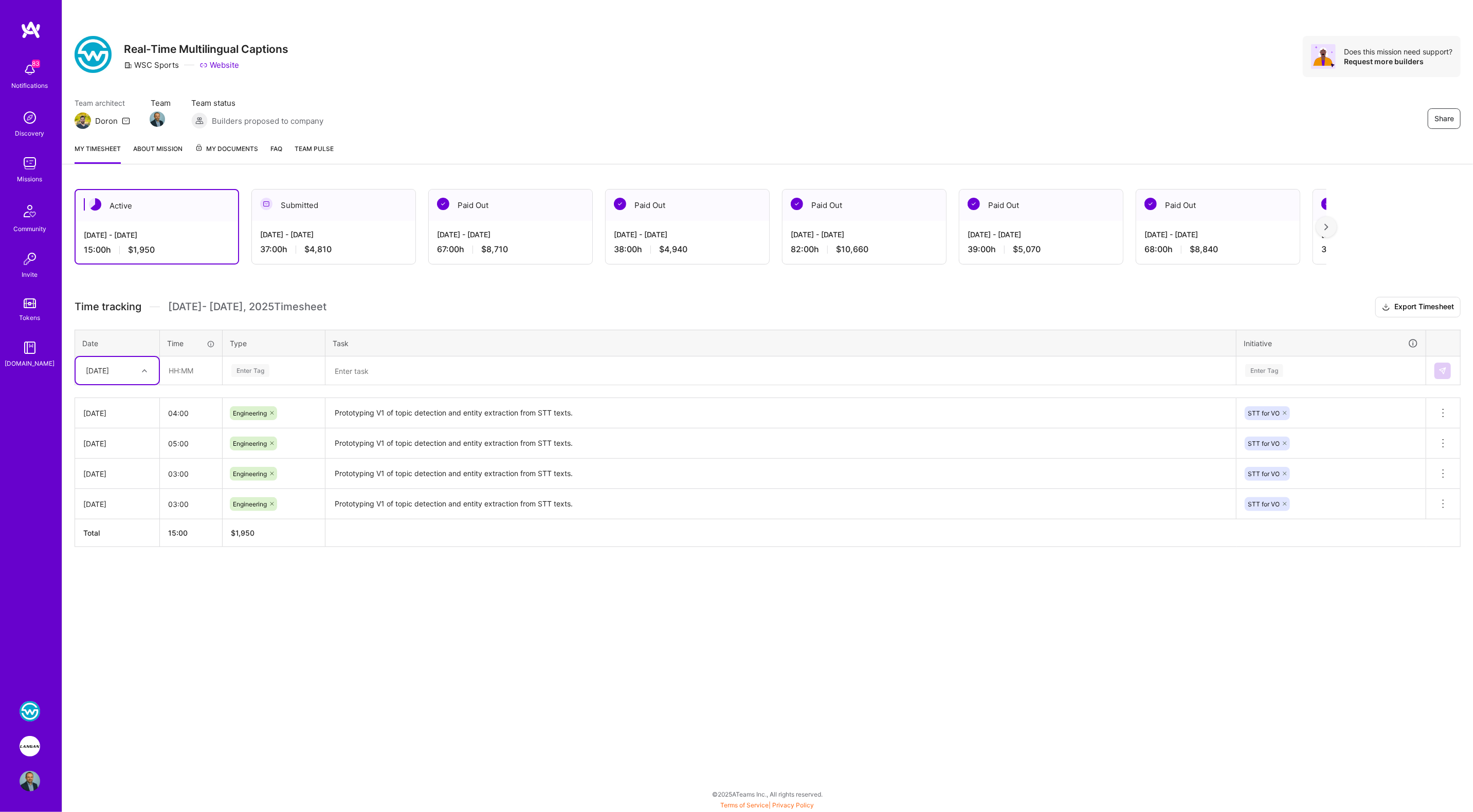
click at [255, 370] on div "Enter Tag" at bounding box center [250, 370] width 38 height 16
click at [260, 470] on span "Engineering" at bounding box center [250, 477] width 44 height 14
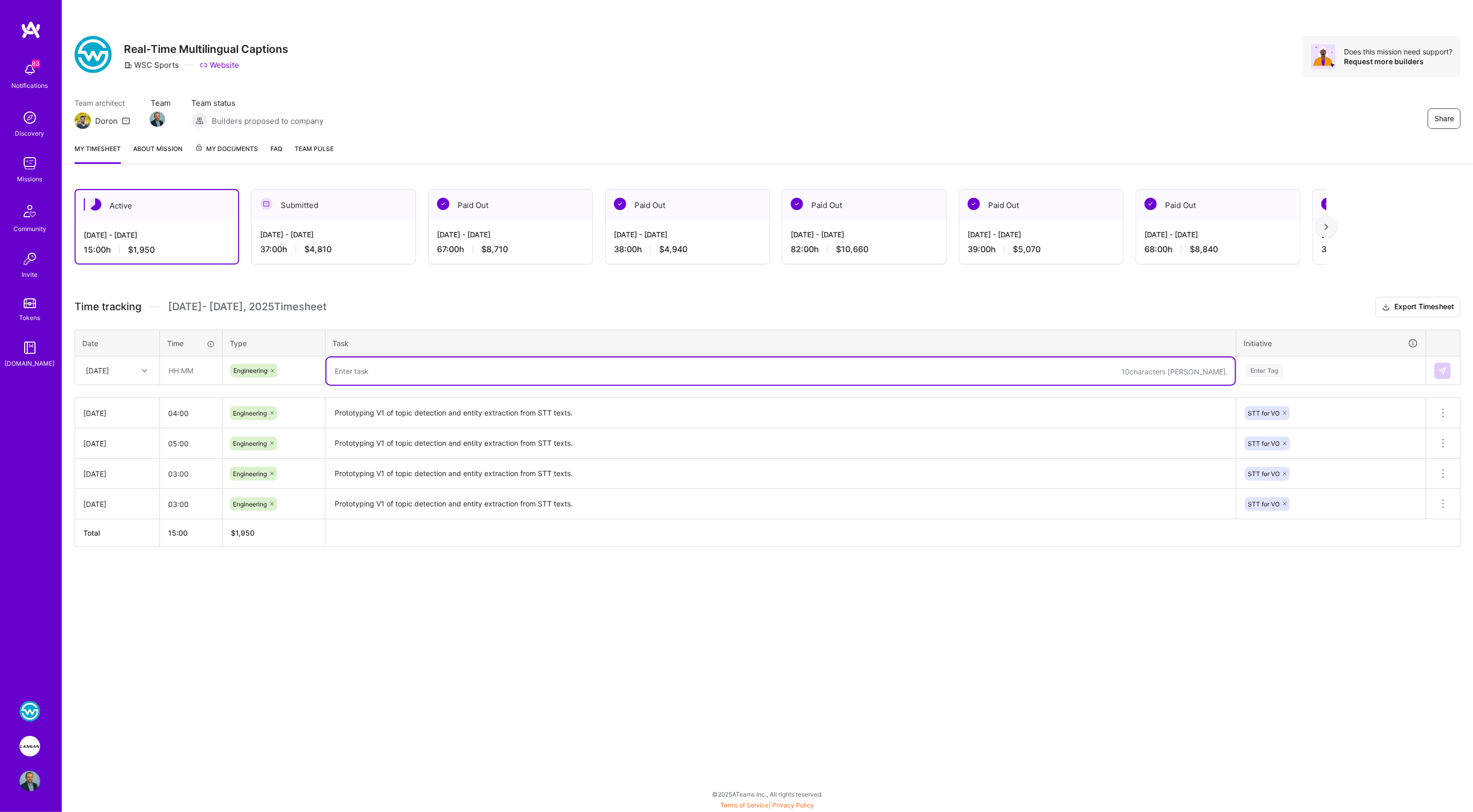
click at [399, 372] on textarea at bounding box center [780, 371] width 909 height 27
paste textarea "Prototyping V1 of topic detection and entity extraction from STT texts."
type textarea "Prototyping V1 of topic detection and entity extraction from STT texts."
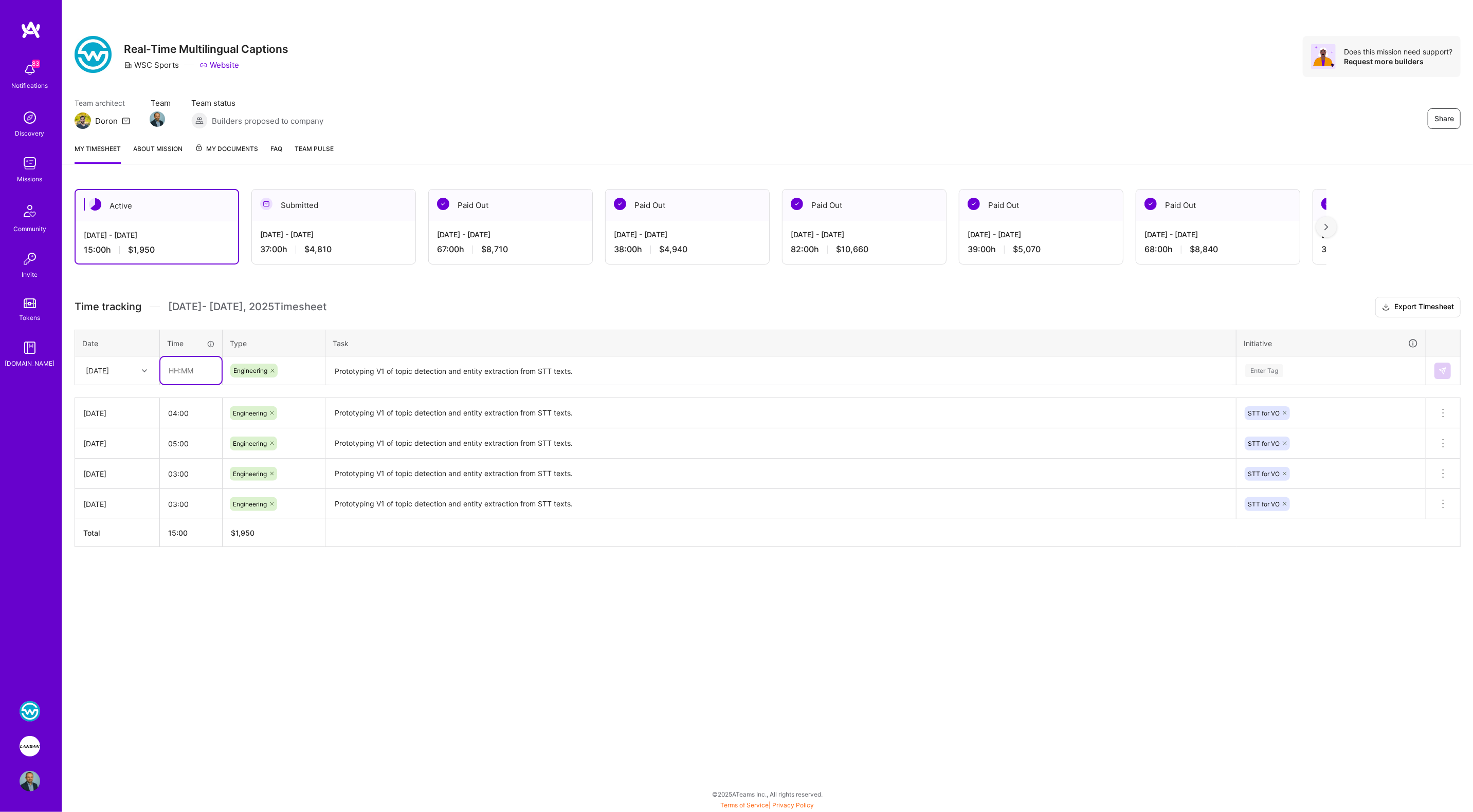
click at [192, 367] on input "text" at bounding box center [190, 370] width 61 height 27
click at [174, 372] on input "text" at bounding box center [190, 370] width 61 height 27
type input "08:00"
click at [124, 365] on div "Fri, Sep 19" at bounding box center [109, 370] width 57 height 17
click at [104, 455] on div "Sat, Sep 20" at bounding box center [117, 457] width 83 height 19
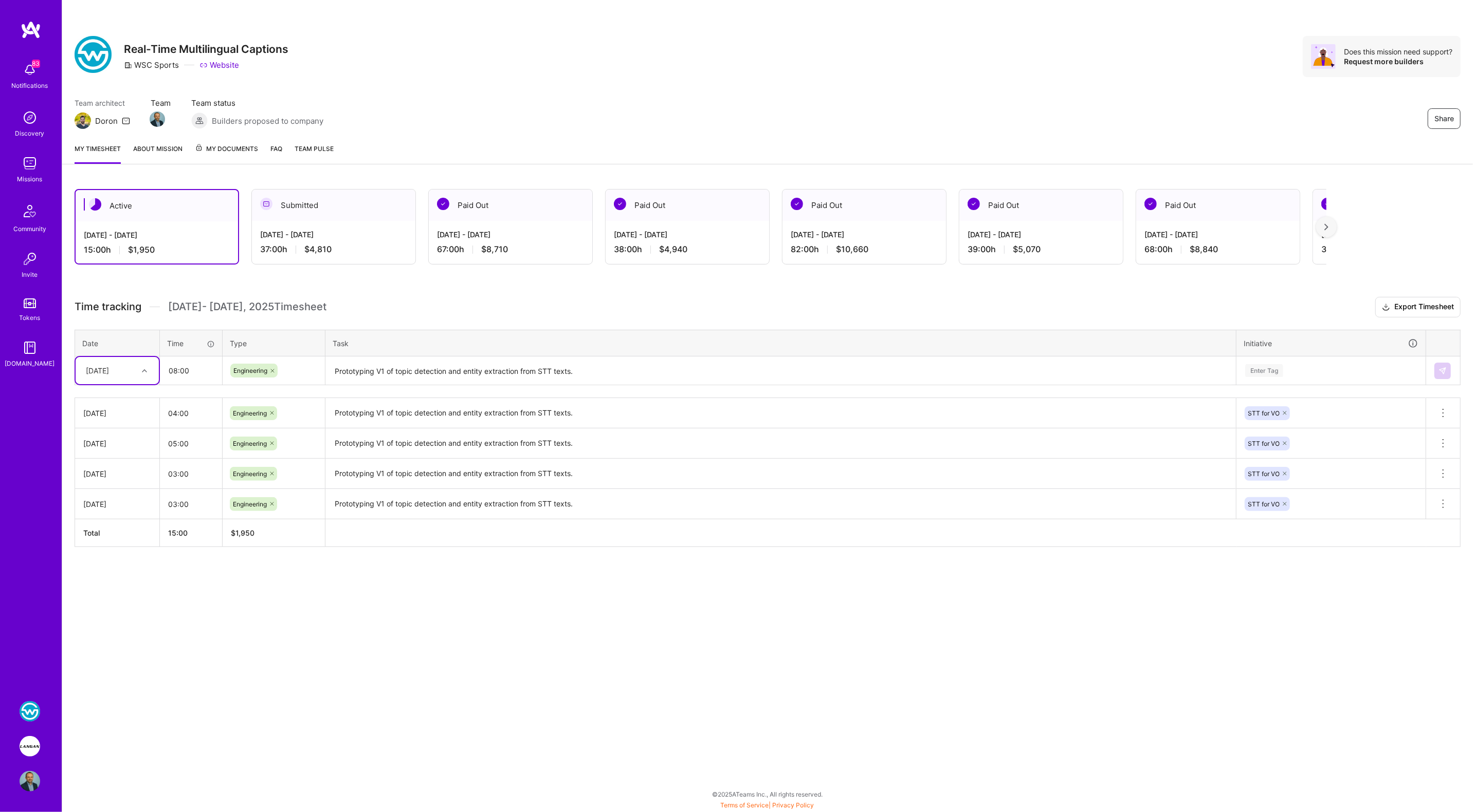
click at [1270, 372] on div "Enter Tag" at bounding box center [1264, 370] width 38 height 16
click at [1259, 447] on div "STT for VO" at bounding box center [1263, 450] width 32 height 11
click at [1451, 363] on button at bounding box center [1443, 371] width 17 height 17
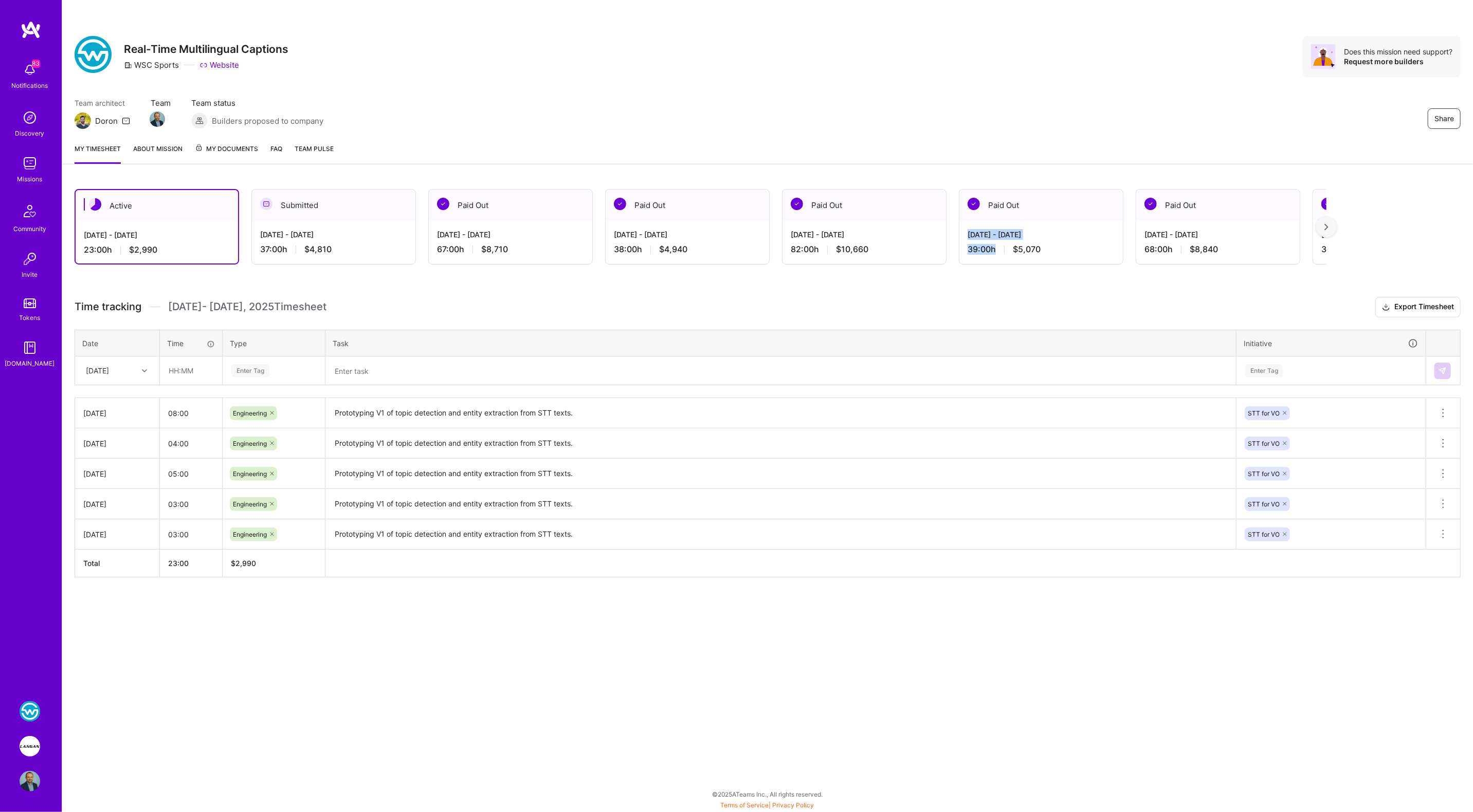
drag, startPoint x: 965, startPoint y: 235, endPoint x: 994, endPoint y: 245, distance: 30.7
click at [994, 245] on div "Jul 1 - Jul 15, 2025 39:00 h $5,070" at bounding box center [1041, 242] width 164 height 42
copy div "Jul 1 - Jul 15, 2025 39:00 h"
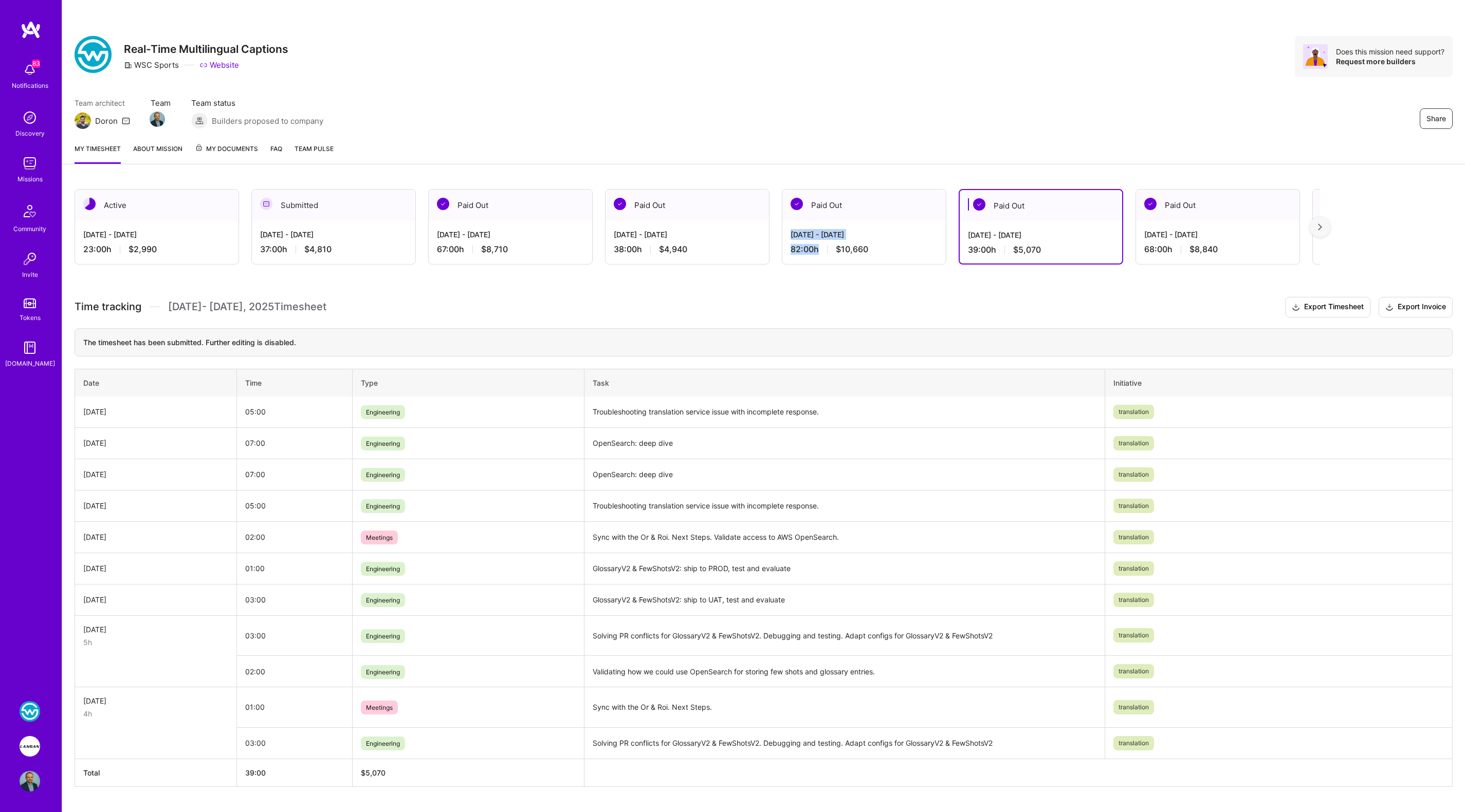
drag, startPoint x: 791, startPoint y: 235, endPoint x: 820, endPoint y: 251, distance: 33.1
click at [820, 251] on div "Jul 16 - Jul 31, 2025 82:00 h $10,660" at bounding box center [864, 242] width 163 height 42
copy div "Jul 16 - Jul 31, 2025 82:00 h"
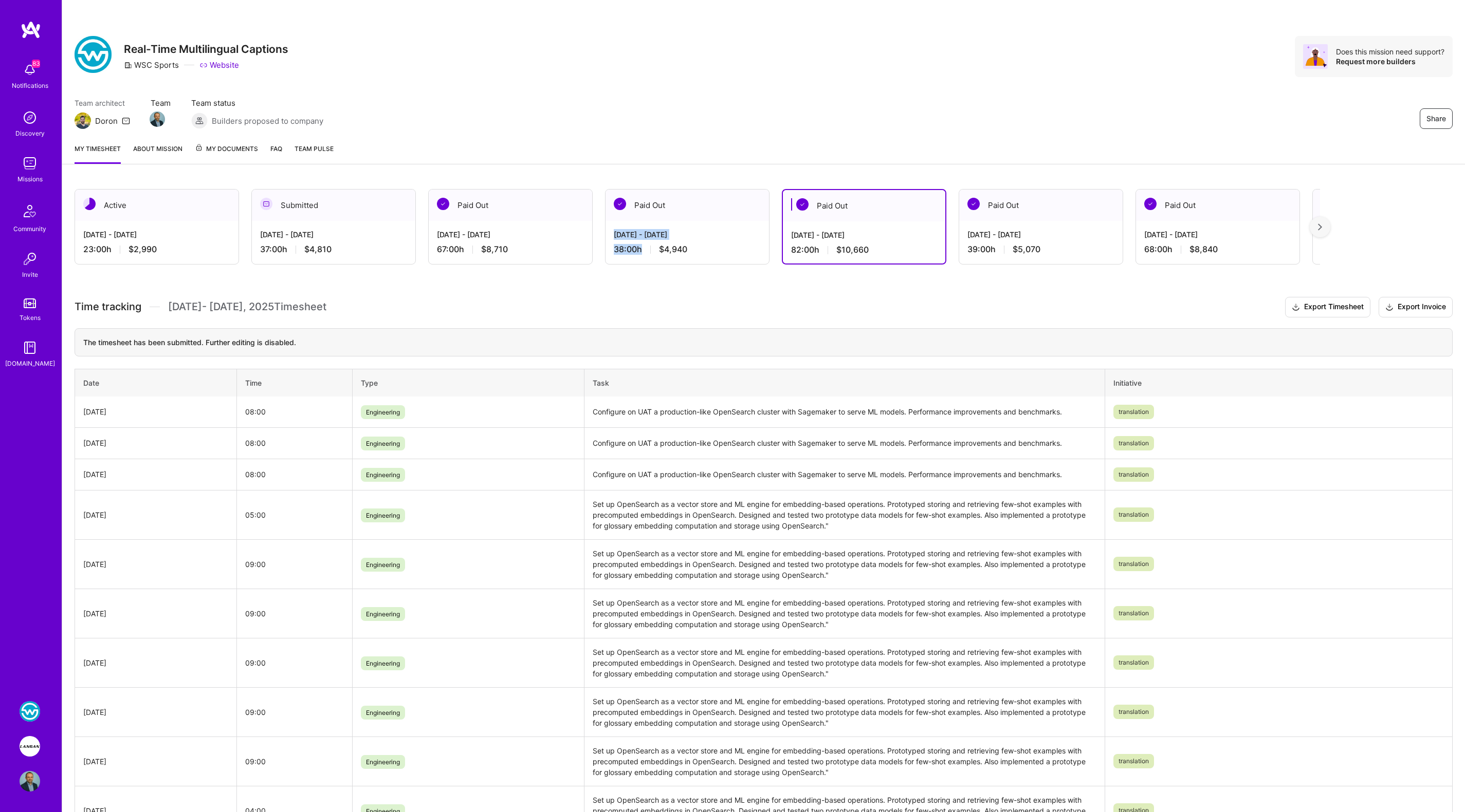
drag, startPoint x: 613, startPoint y: 232, endPoint x: 640, endPoint y: 250, distance: 32.4
click at [640, 250] on div "Aug 1 - Aug 15, 2025 38:00 h $4,940" at bounding box center [687, 242] width 163 height 42
copy div "Aug 1 - Aug 15, 2025 38:00 h"
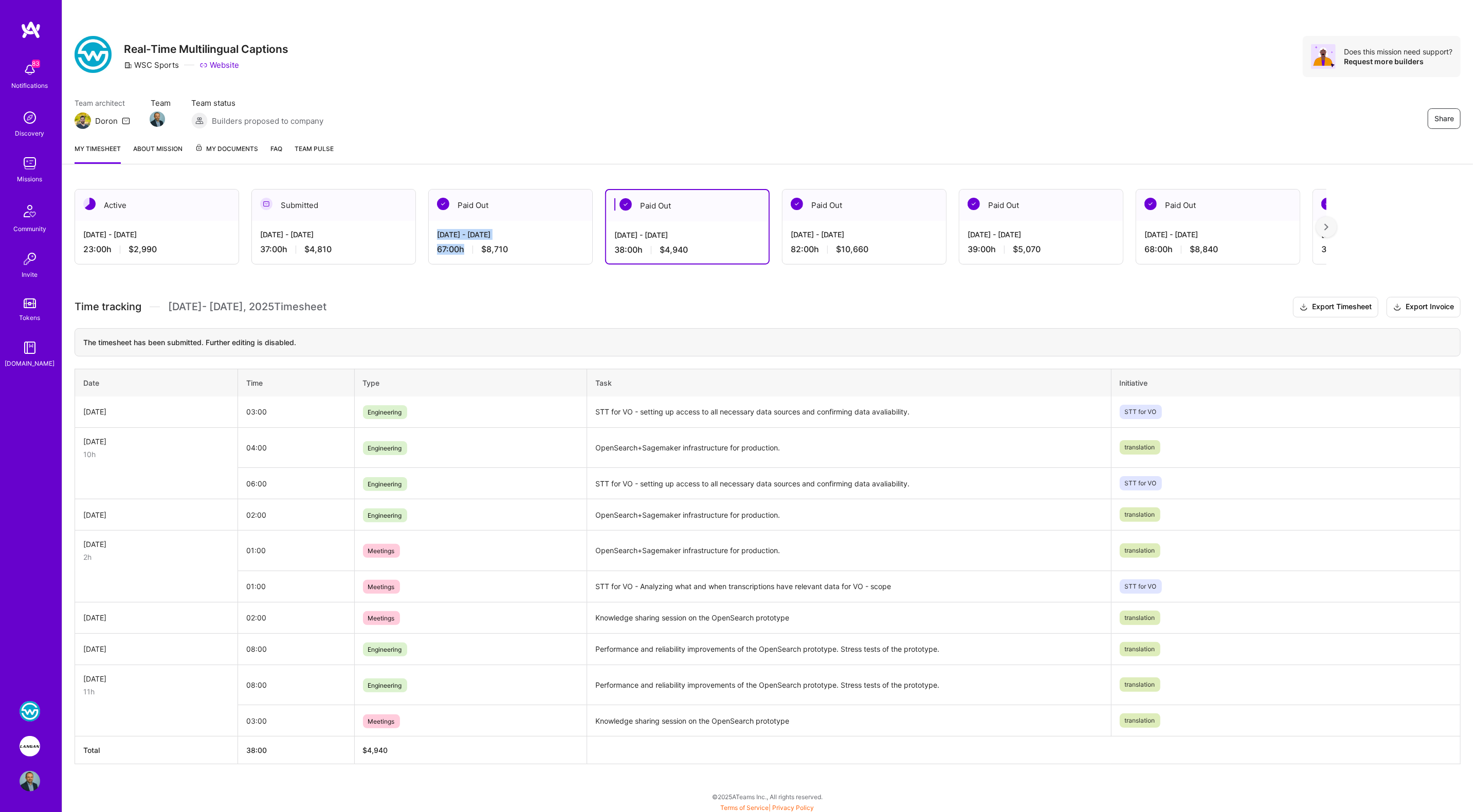
drag, startPoint x: 437, startPoint y: 231, endPoint x: 464, endPoint y: 250, distance: 33.0
click at [464, 250] on div "Aug 16 - Aug 31, 2025 67:00 h $8,710" at bounding box center [510, 242] width 164 height 42
copy div "Aug 16 - Aug 31, 2025 67:00 h"
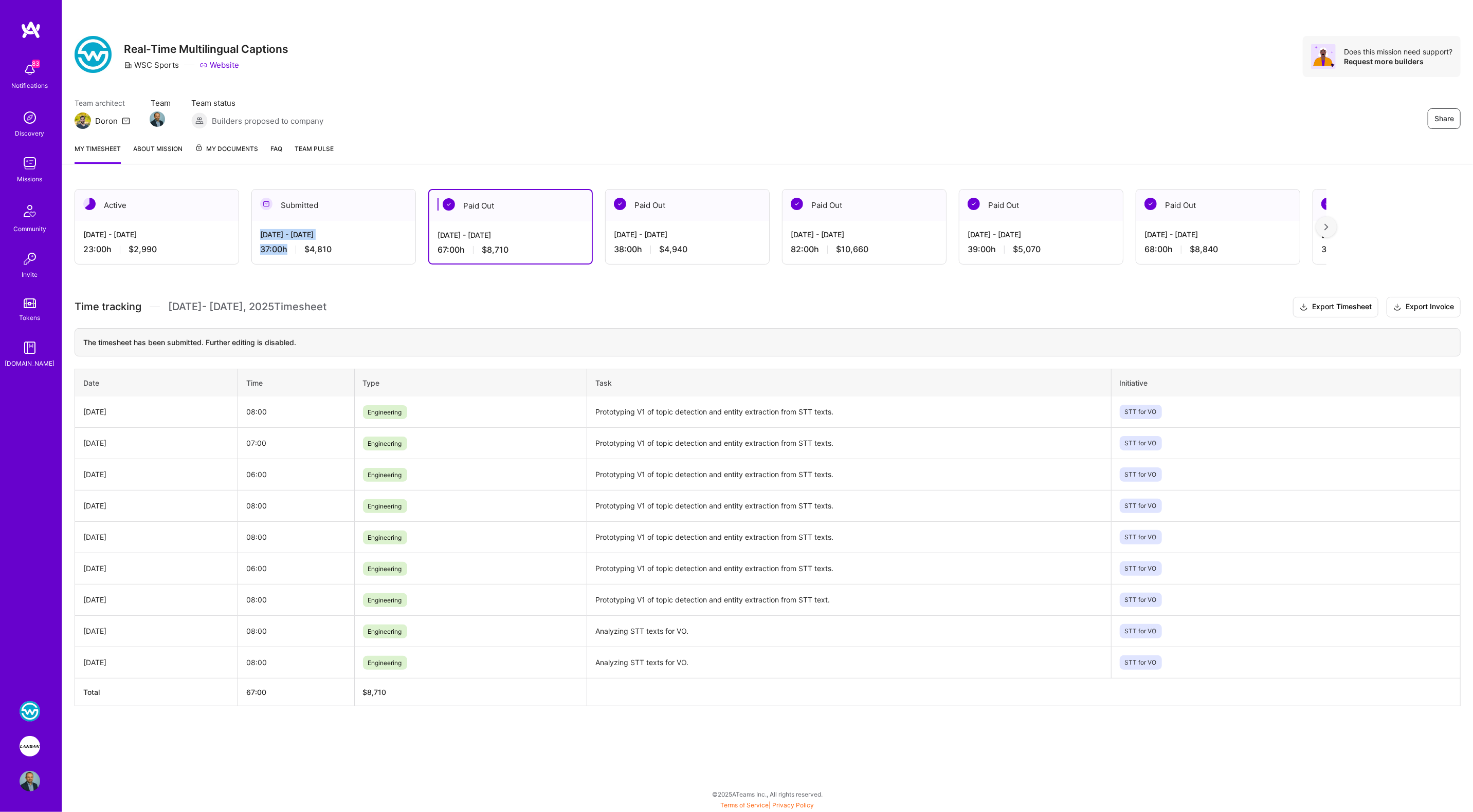
drag, startPoint x: 259, startPoint y: 235, endPoint x: 287, endPoint y: 250, distance: 31.8
click at [287, 250] on div "Sep 1 - Sep 15, 2025 37:00 h $4,810" at bounding box center [333, 242] width 164 height 42
copy div "Sep 1 - Sep 15, 2025 37:00 h"
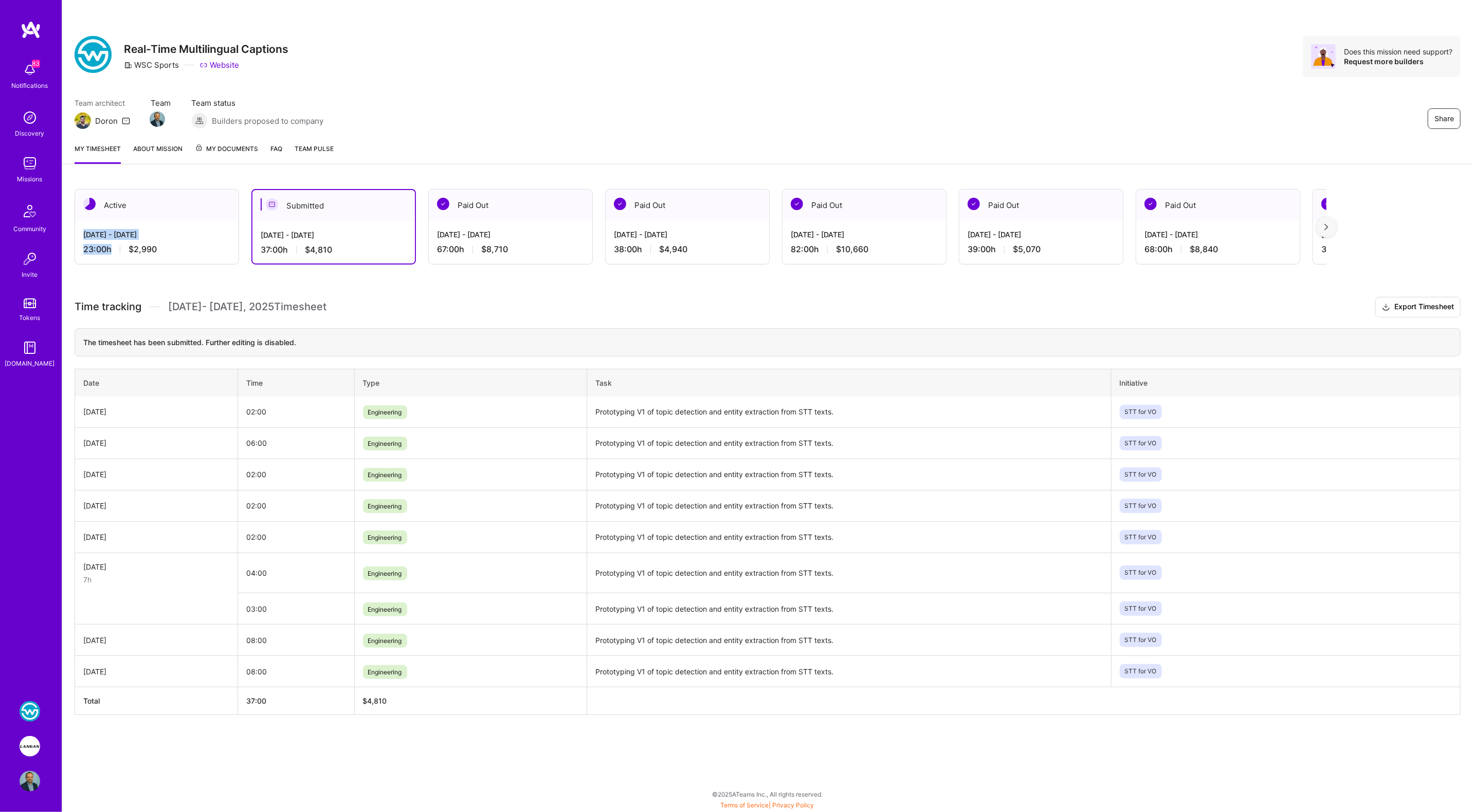
drag, startPoint x: 83, startPoint y: 237, endPoint x: 108, endPoint y: 249, distance: 27.7
click at [110, 247] on div "Sep 16 - Sep 30, 2025 23:00 h $2,990" at bounding box center [156, 242] width 164 height 42
copy div "Sep 16 - Sep 30, 2025 23:00 h"
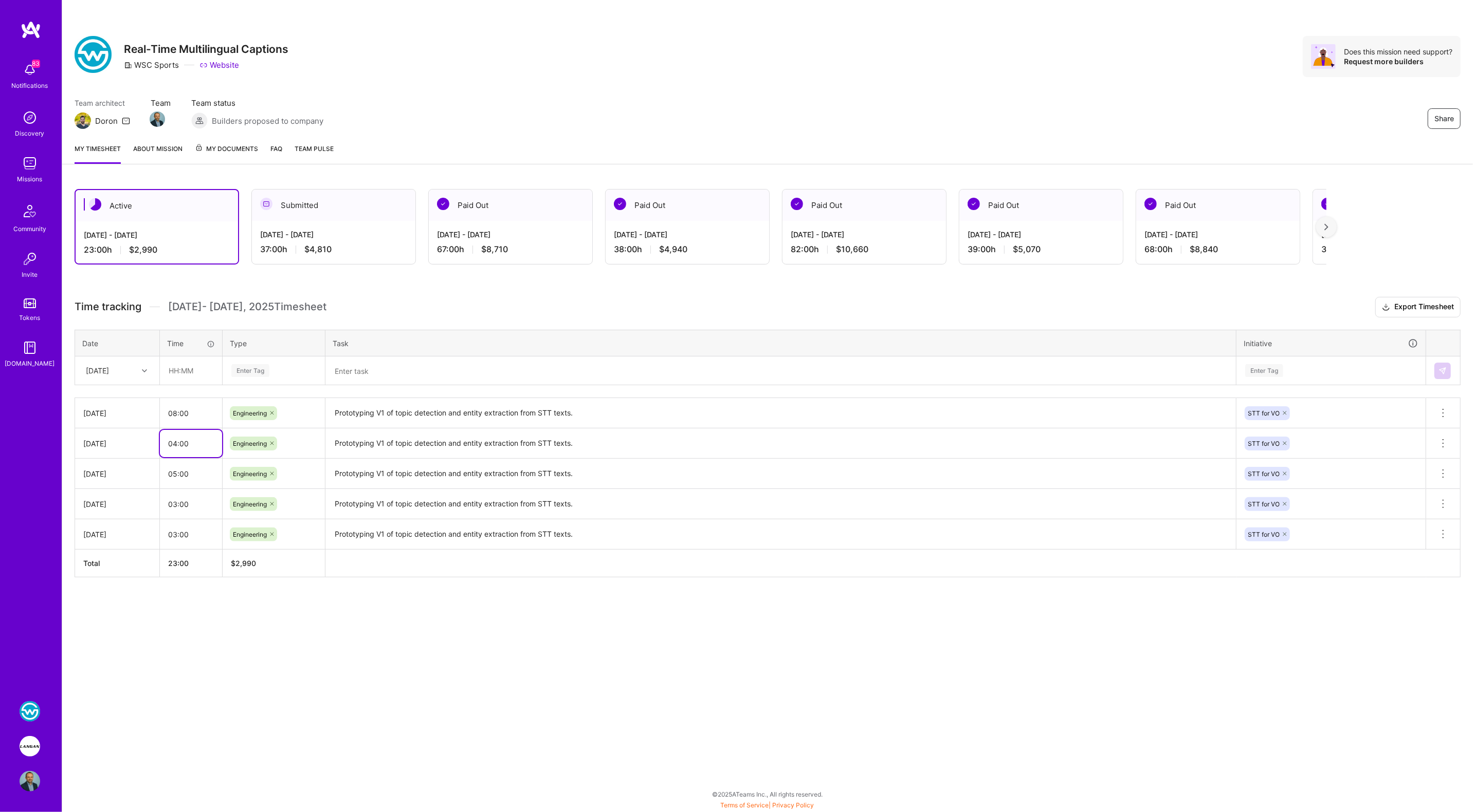
click at [173, 440] on input "04:00" at bounding box center [190, 443] width 62 height 27
type input "05:00"
click at [175, 498] on input "03:00" at bounding box center [190, 504] width 62 height 27
type input "04:00"
click at [176, 529] on input "03:00" at bounding box center [190, 534] width 62 height 27
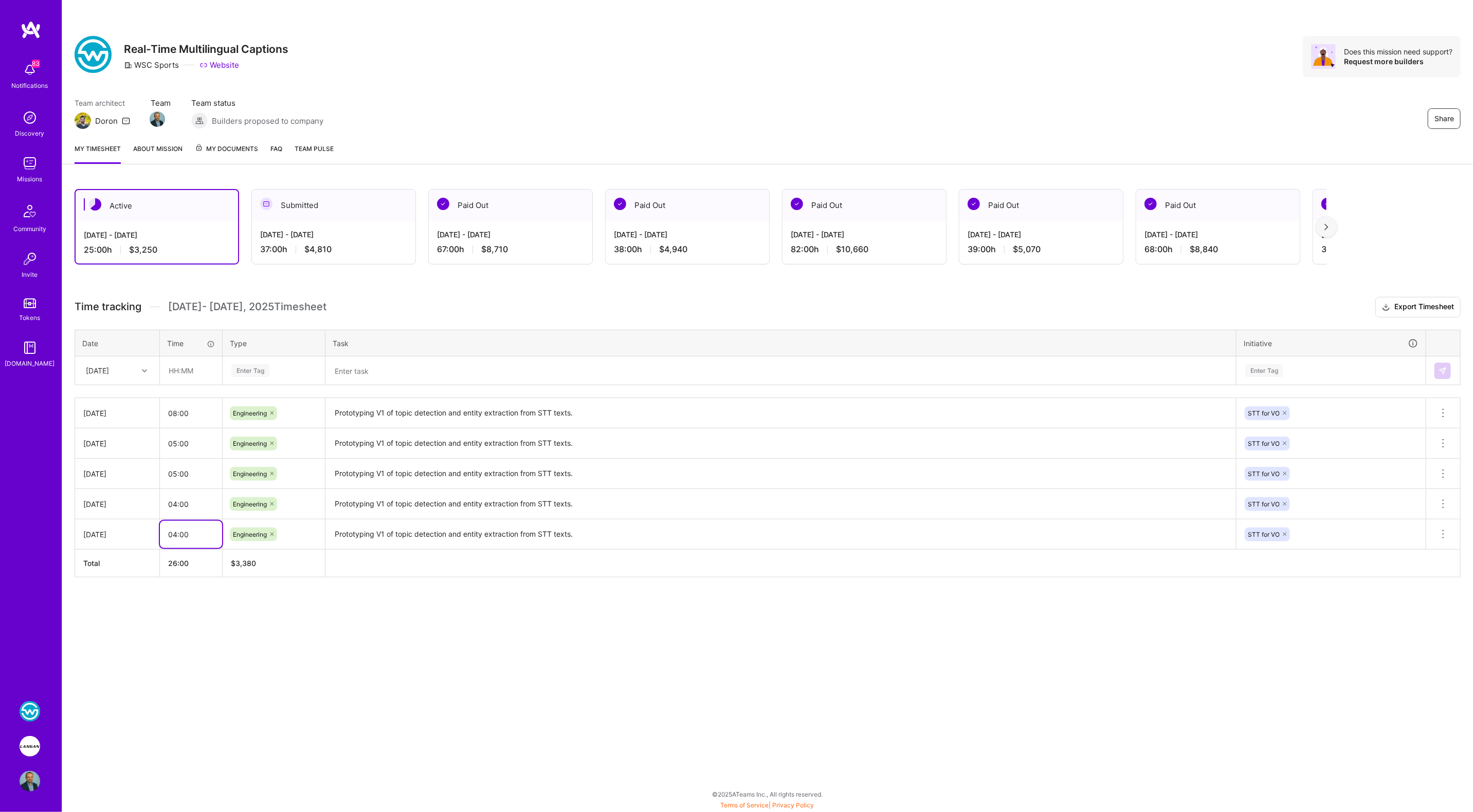
type input "04:00"
click at [239, 661] on div "Share Real-Time Multilingual Captions WSC Sports Website Does this mission need…" at bounding box center [767, 406] width 1411 height 812
click at [354, 667] on div "Share Real-Time Multilingual Captions WSC Sports Website Does this mission need…" at bounding box center [767, 406] width 1411 height 812
